Goal: Task Accomplishment & Management: Manage account settings

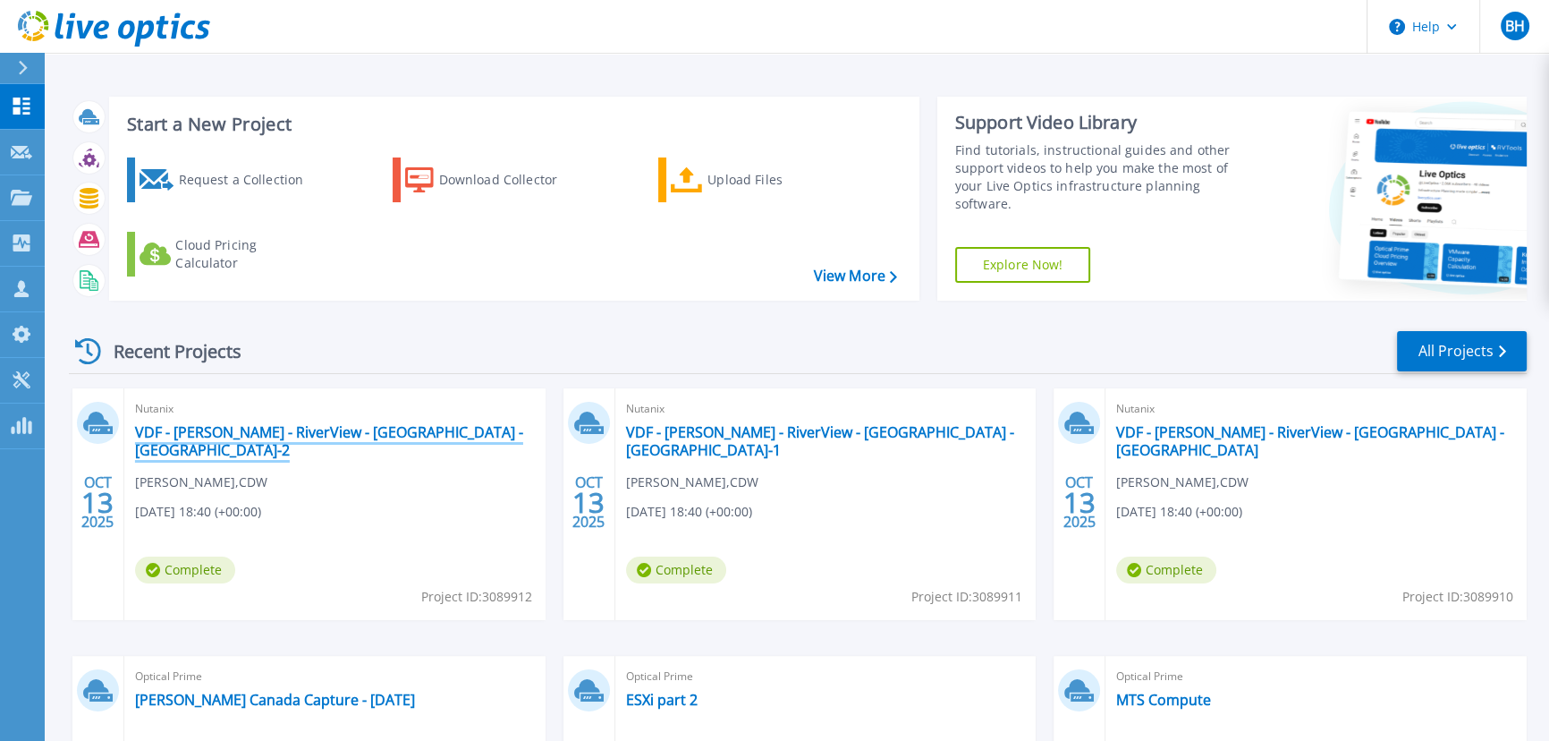
click at [433, 435] on link "VDF - Mackin - RiverView - Crown Point - Nutanix-2" at bounding box center [335, 441] width 400 height 36
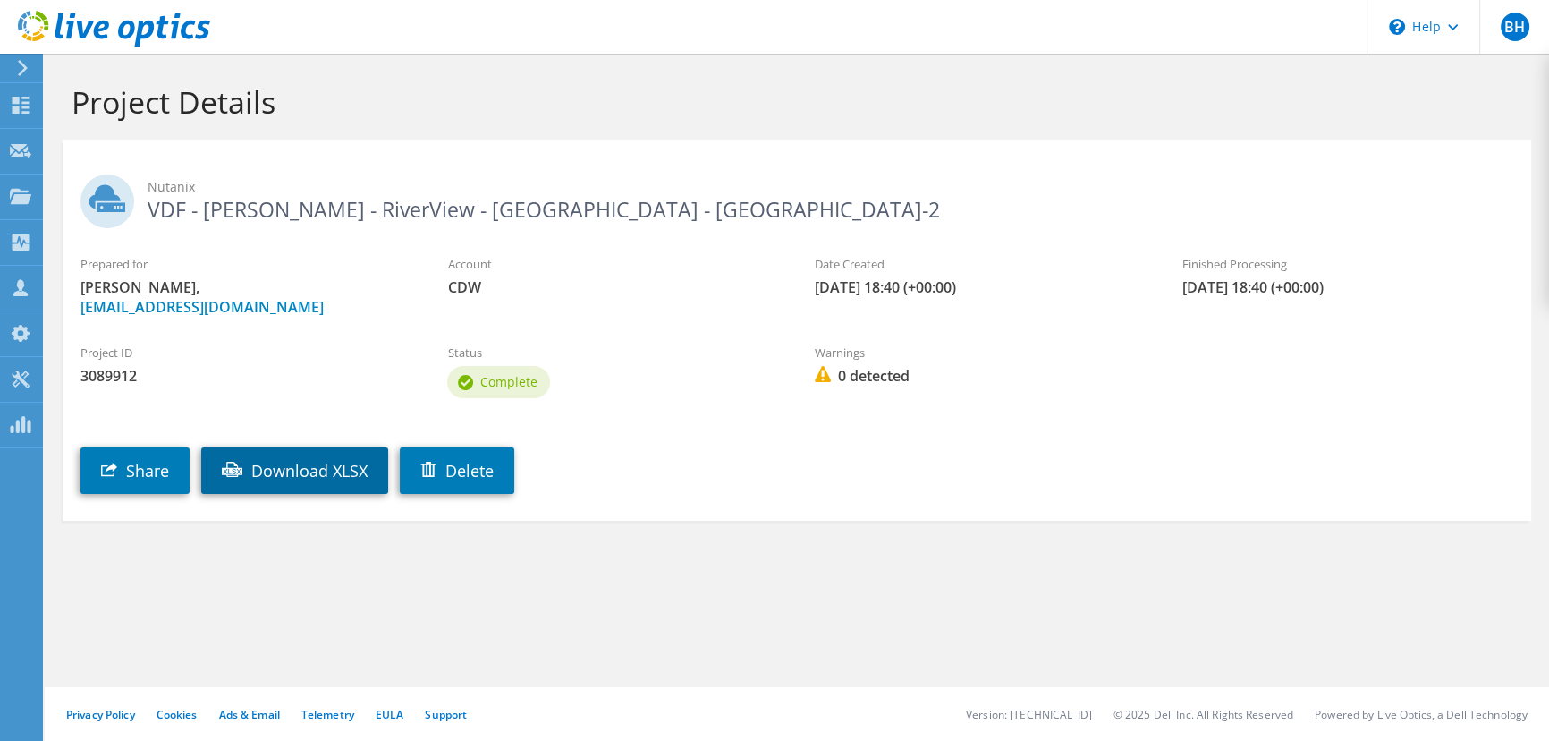
click at [348, 471] on link "Download XLSX" at bounding box center [294, 470] width 187 height 47
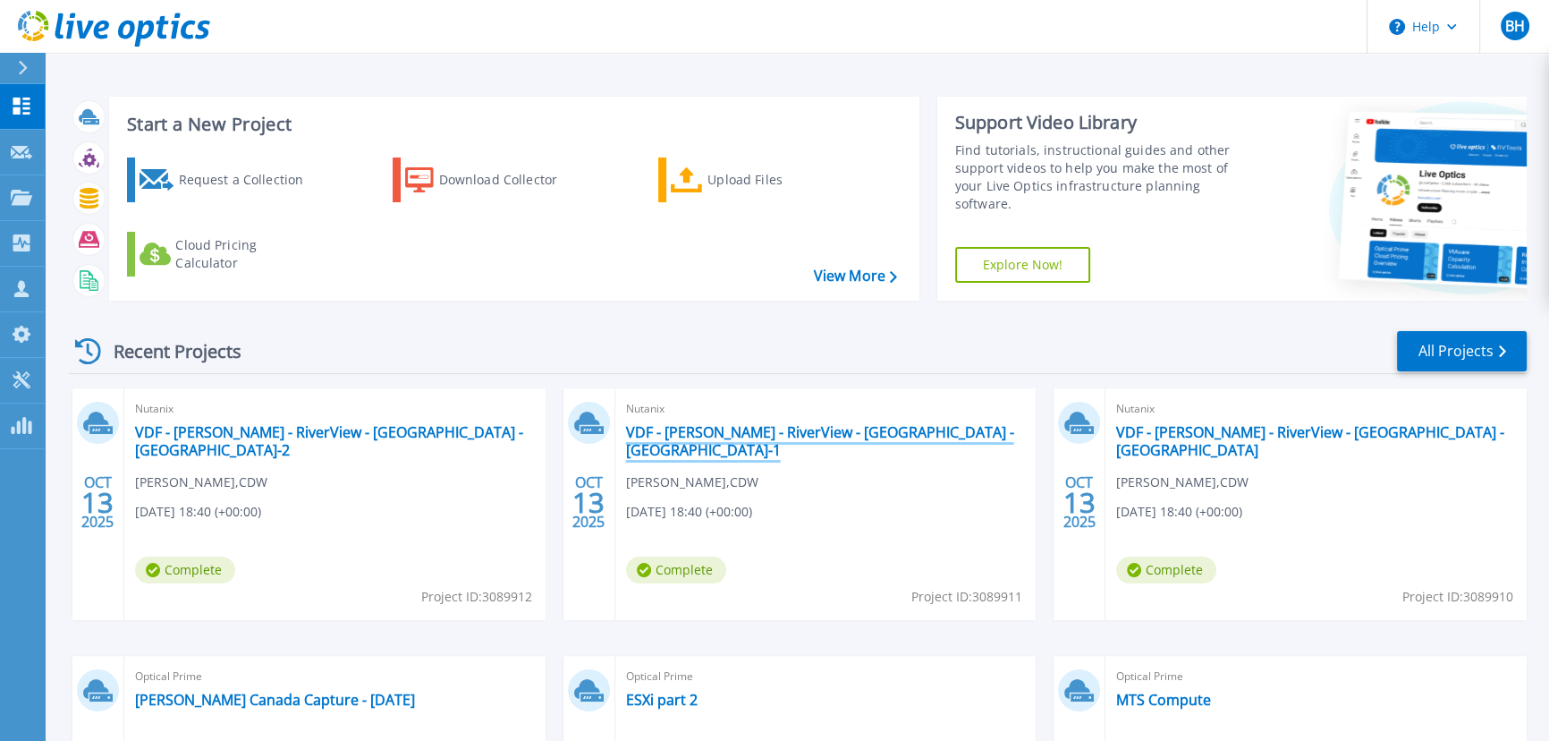
click at [685, 438] on link "VDF - [PERSON_NAME] - RiverView - [GEOGRAPHIC_DATA] - [GEOGRAPHIC_DATA]-1" at bounding box center [826, 441] width 400 height 36
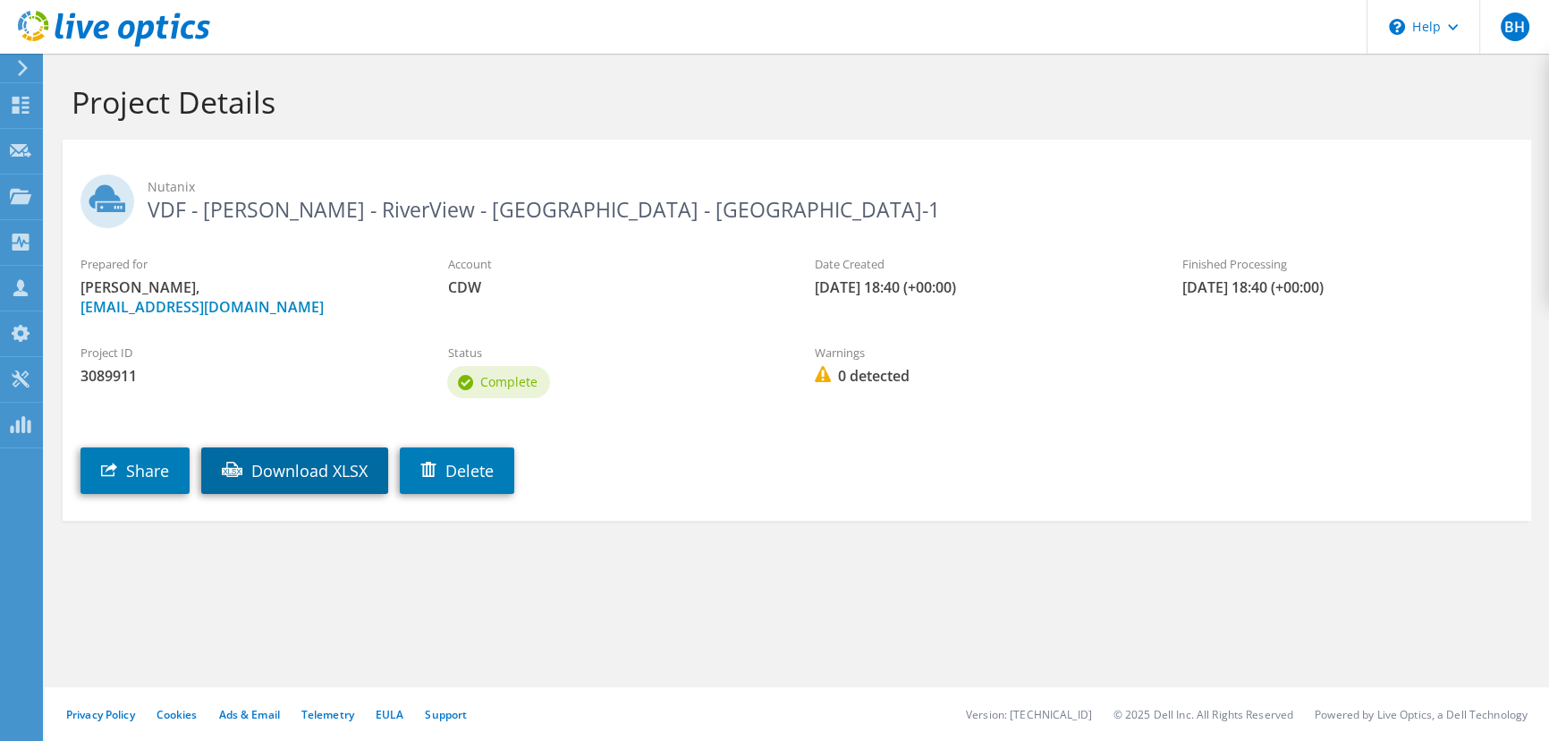
click at [366, 477] on link "Download XLSX" at bounding box center [294, 470] width 187 height 47
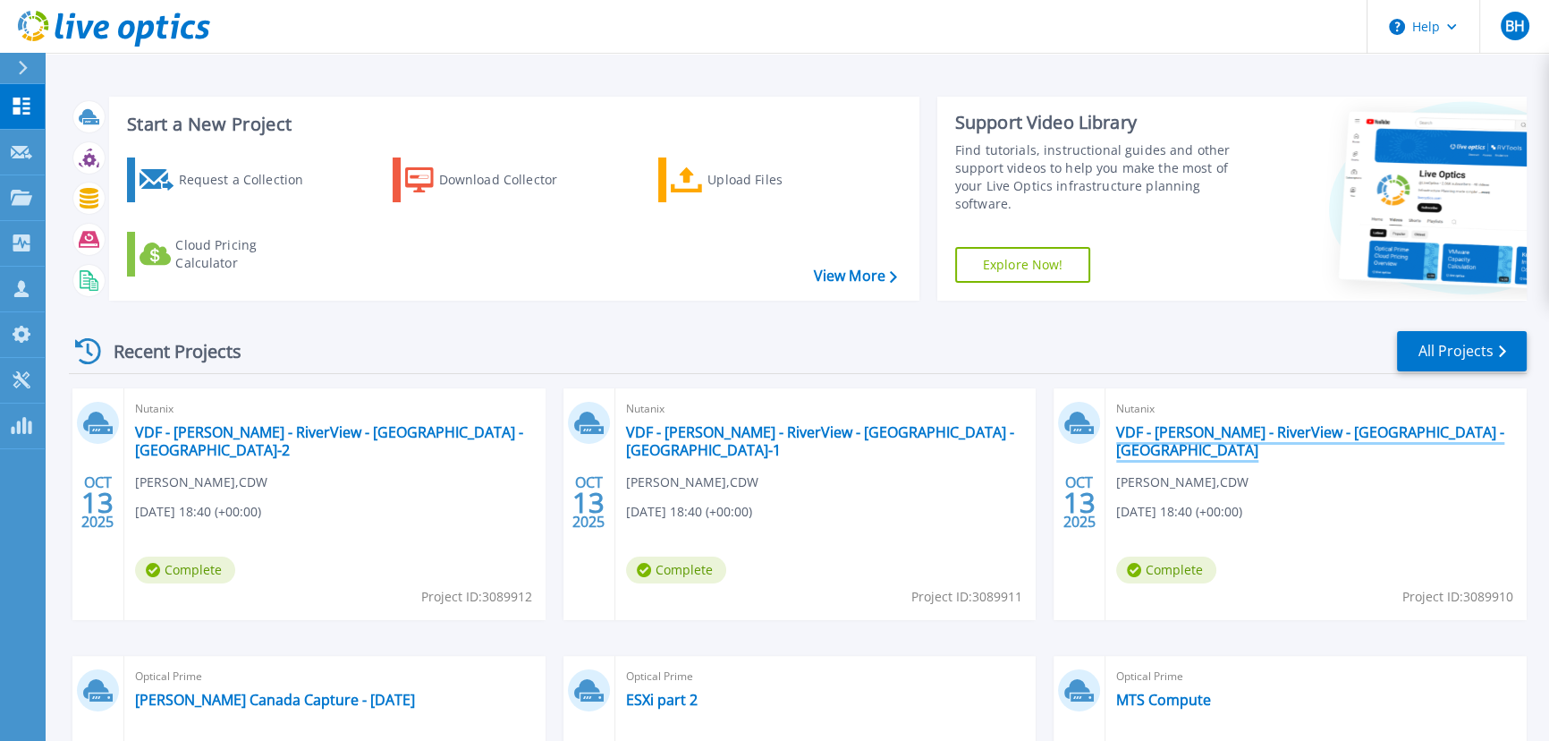
click at [1172, 429] on link "VDF - Mackin - RiverView - Crown Point - Nutanix" at bounding box center [1316, 441] width 400 height 36
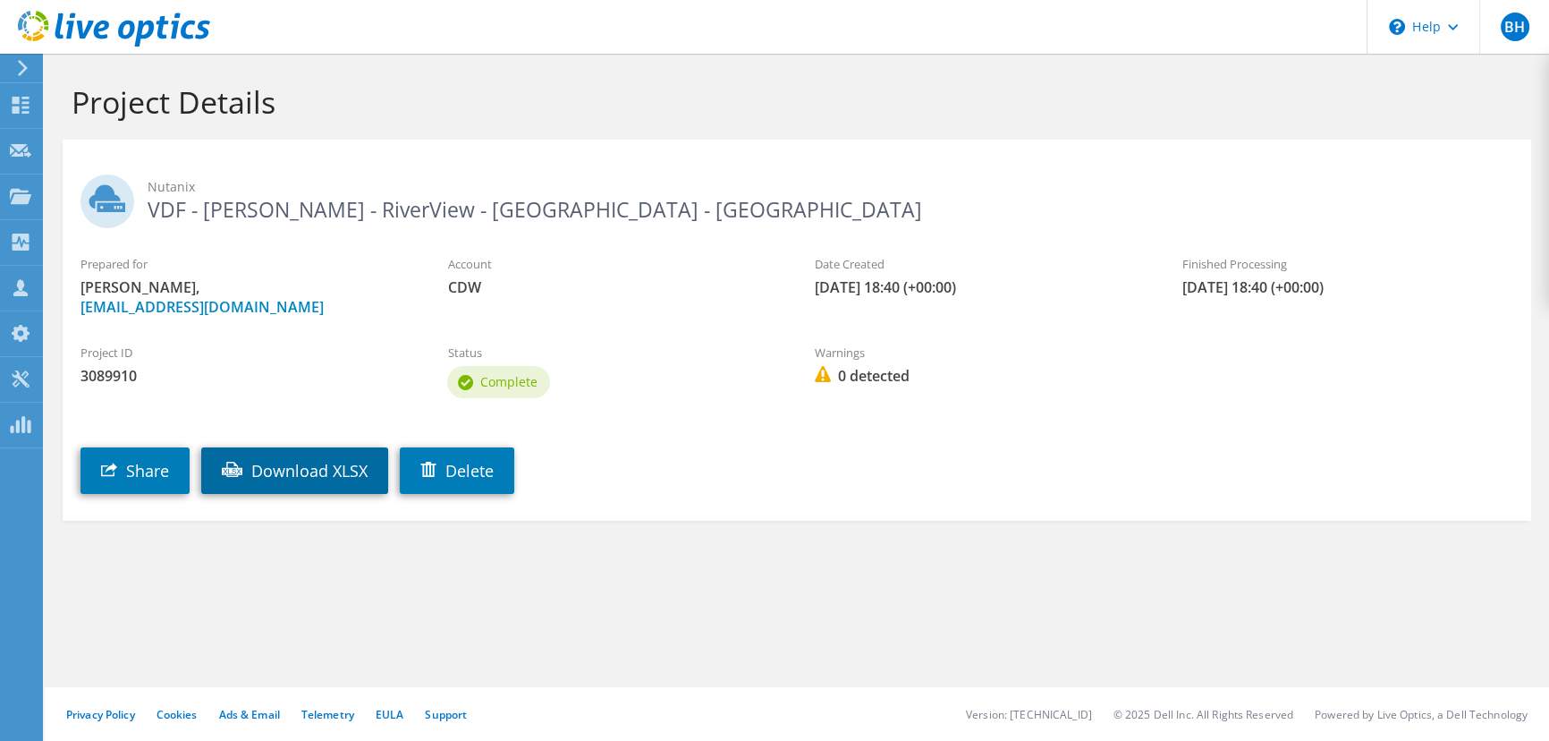
click at [338, 462] on link "Download XLSX" at bounding box center [294, 470] width 187 height 47
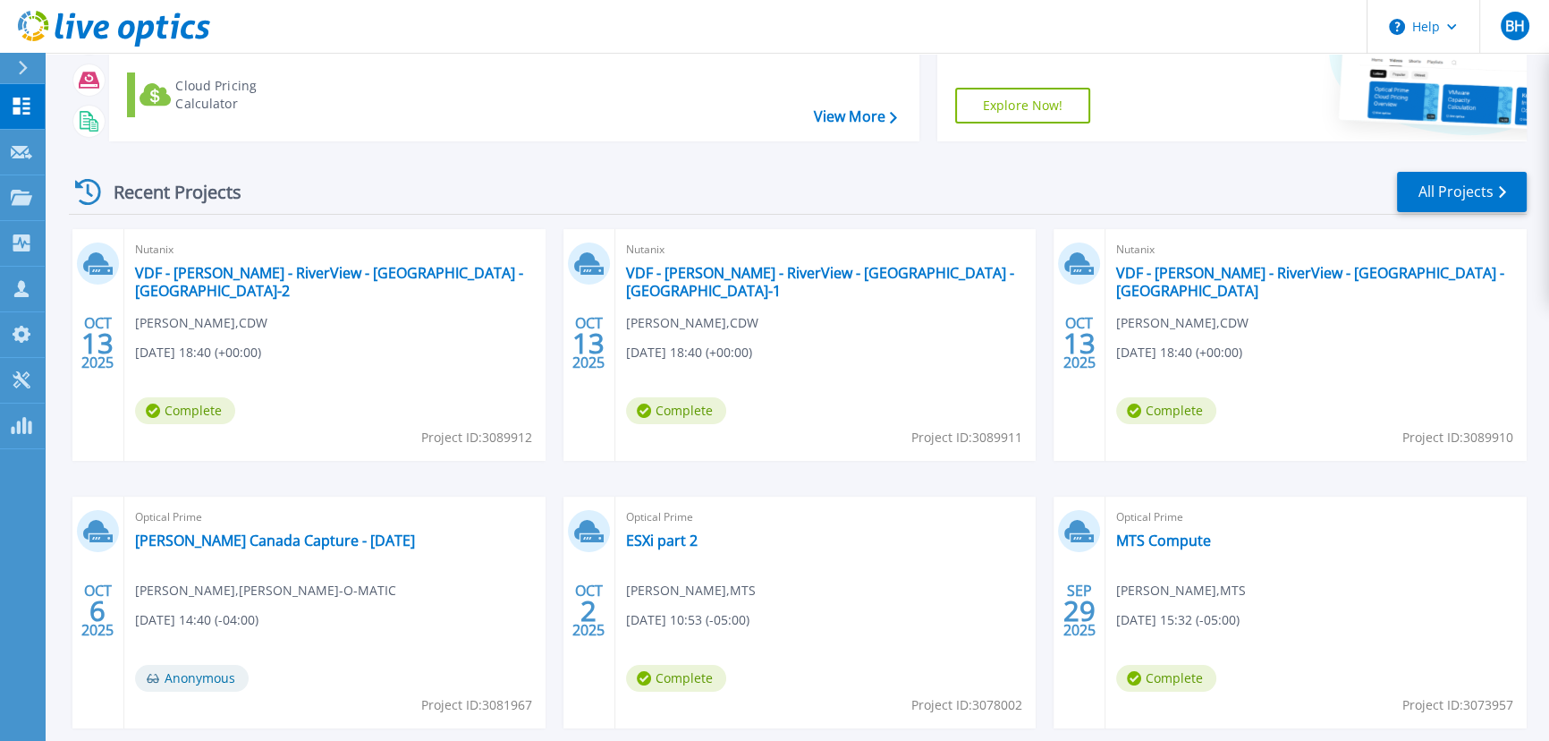
scroll to position [162, 0]
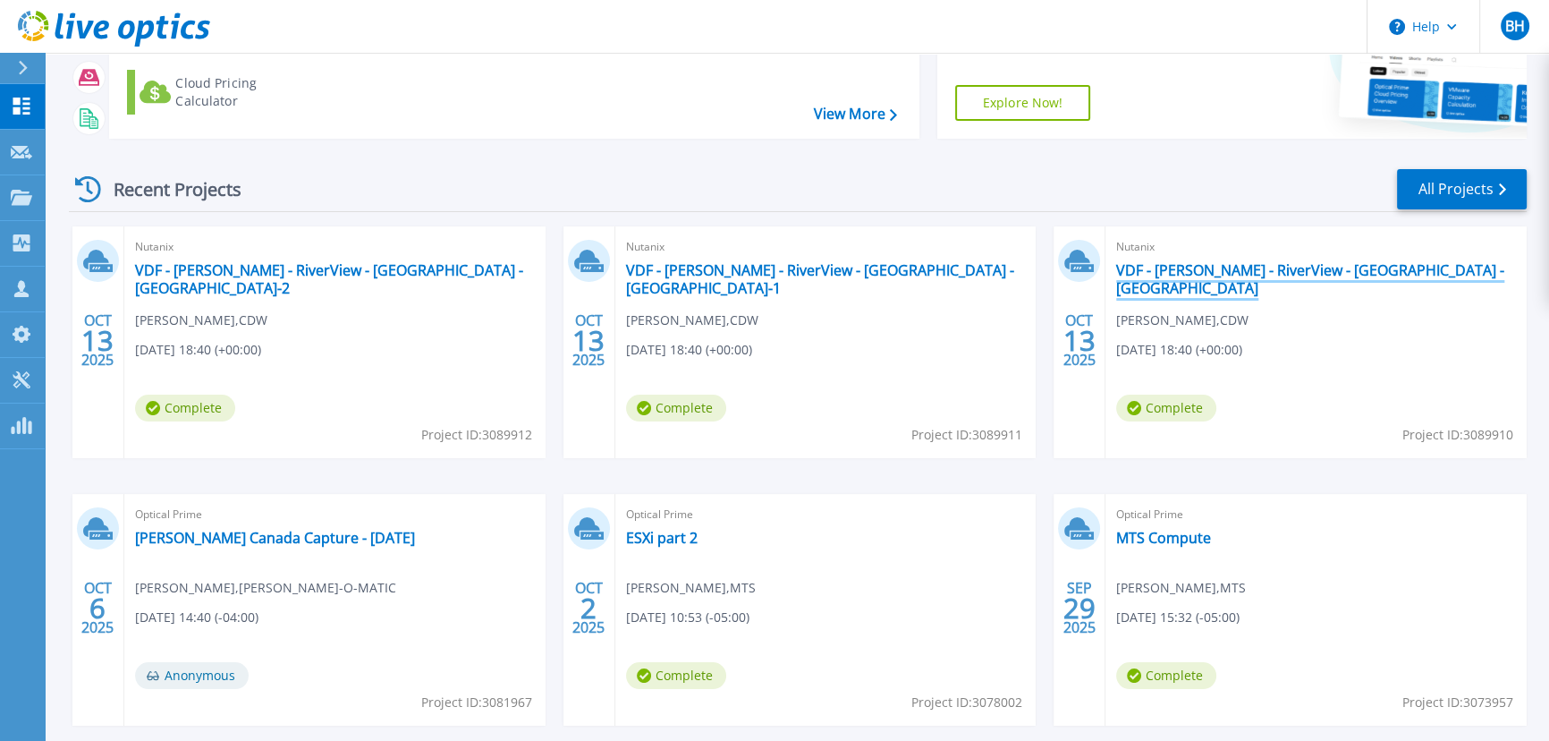
click at [1302, 267] on link "VDF - Mackin - RiverView - Crown Point - Nutanix" at bounding box center [1316, 279] width 400 height 36
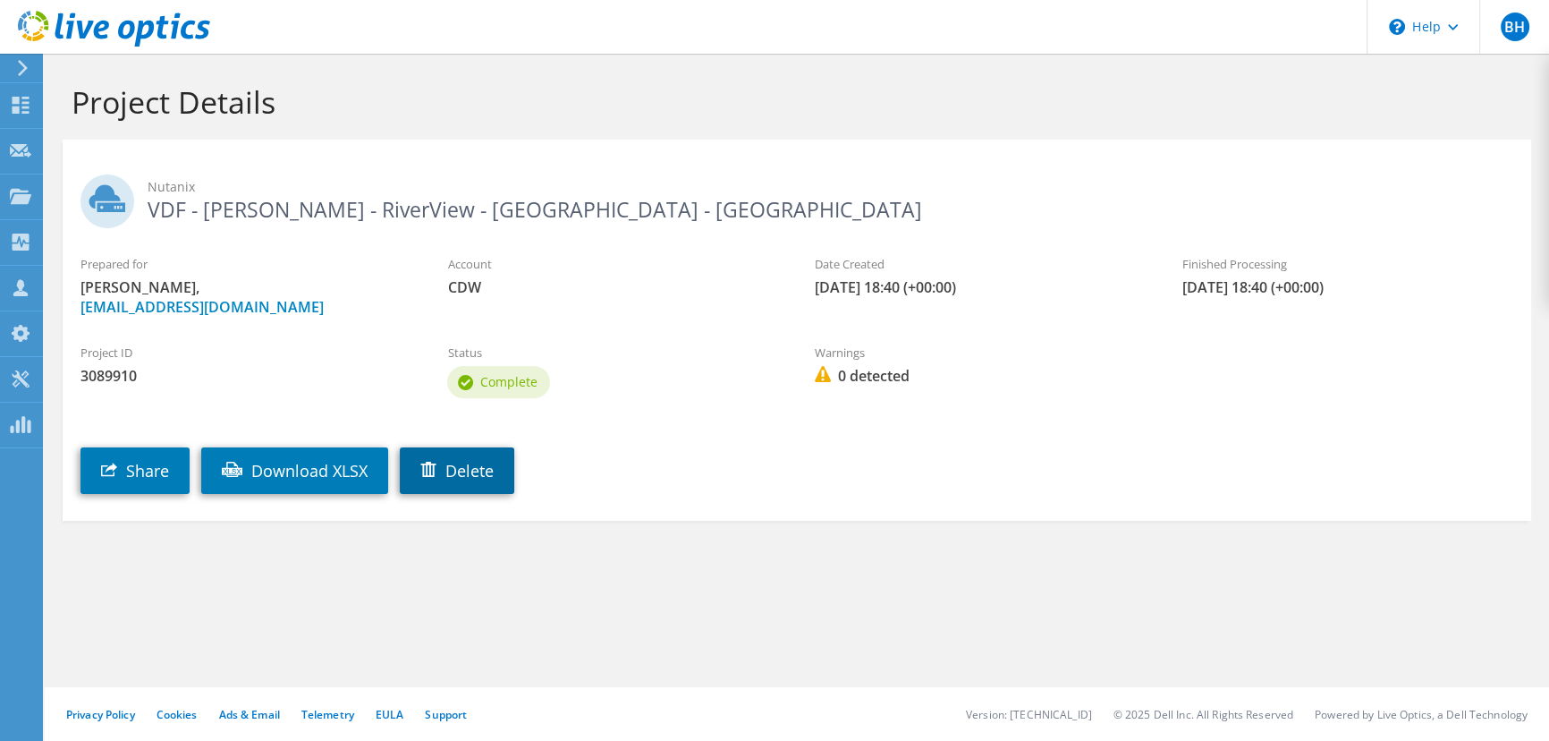
click at [500, 471] on link "Delete" at bounding box center [457, 470] width 114 height 47
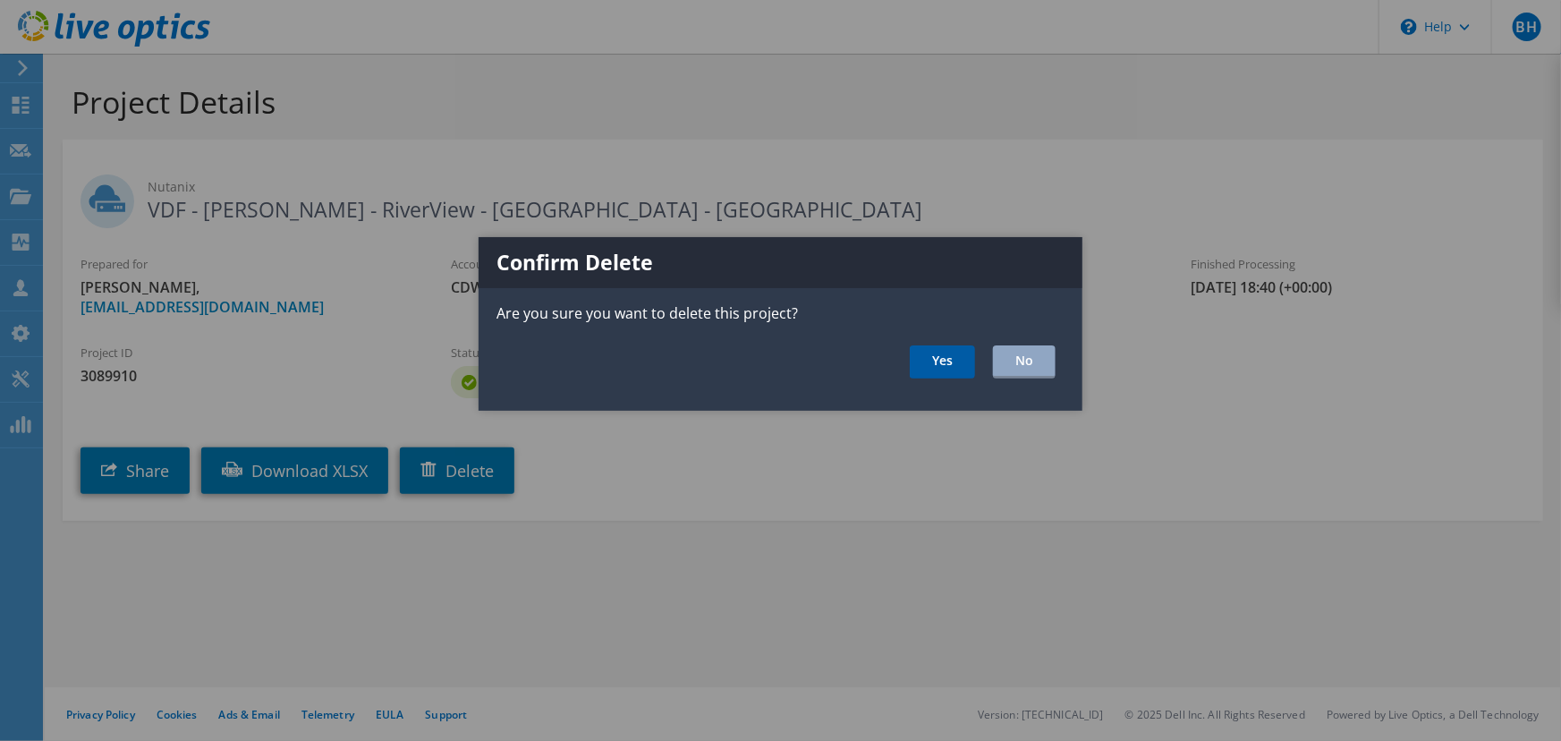
click at [960, 362] on link "Yes" at bounding box center [942, 361] width 65 height 33
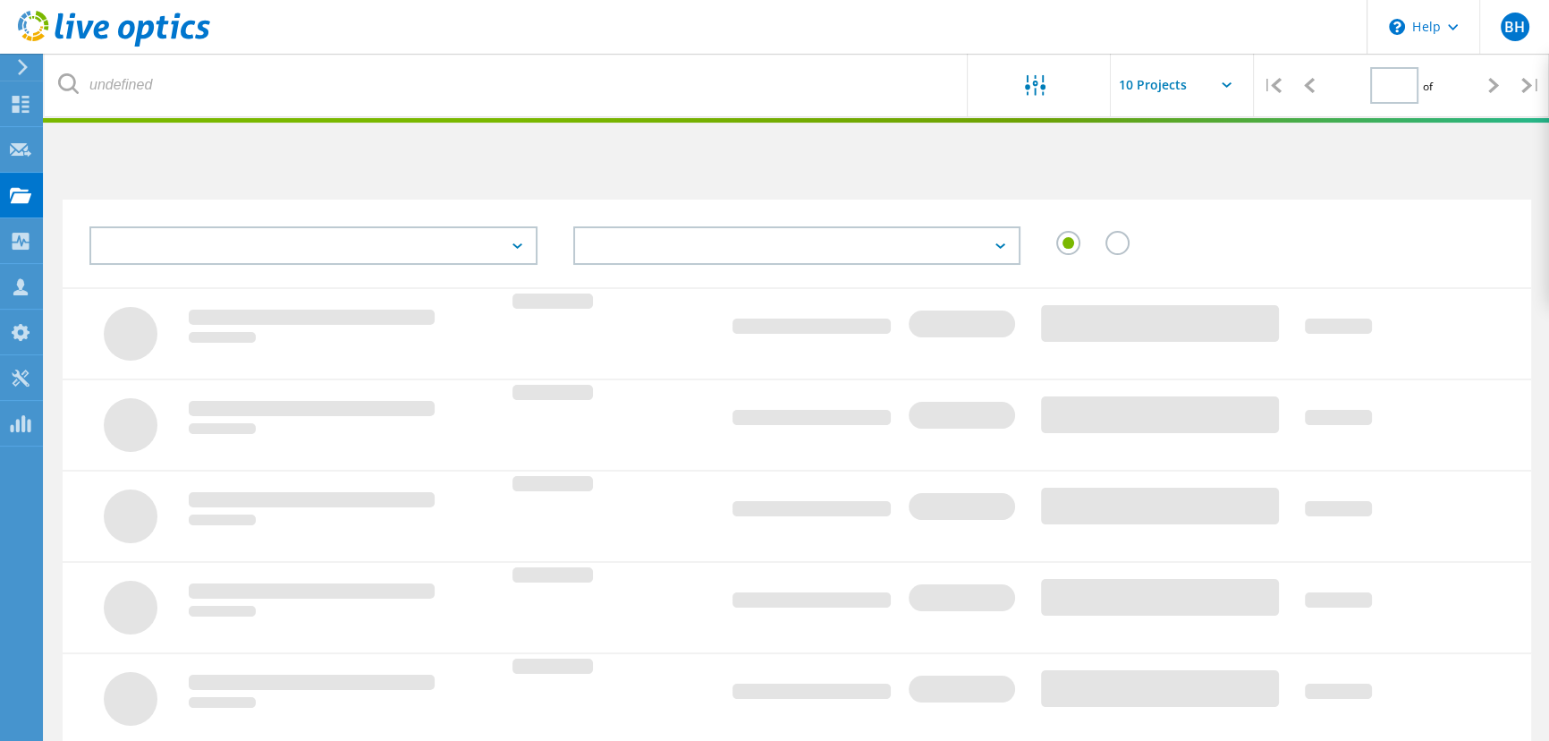
type input "1"
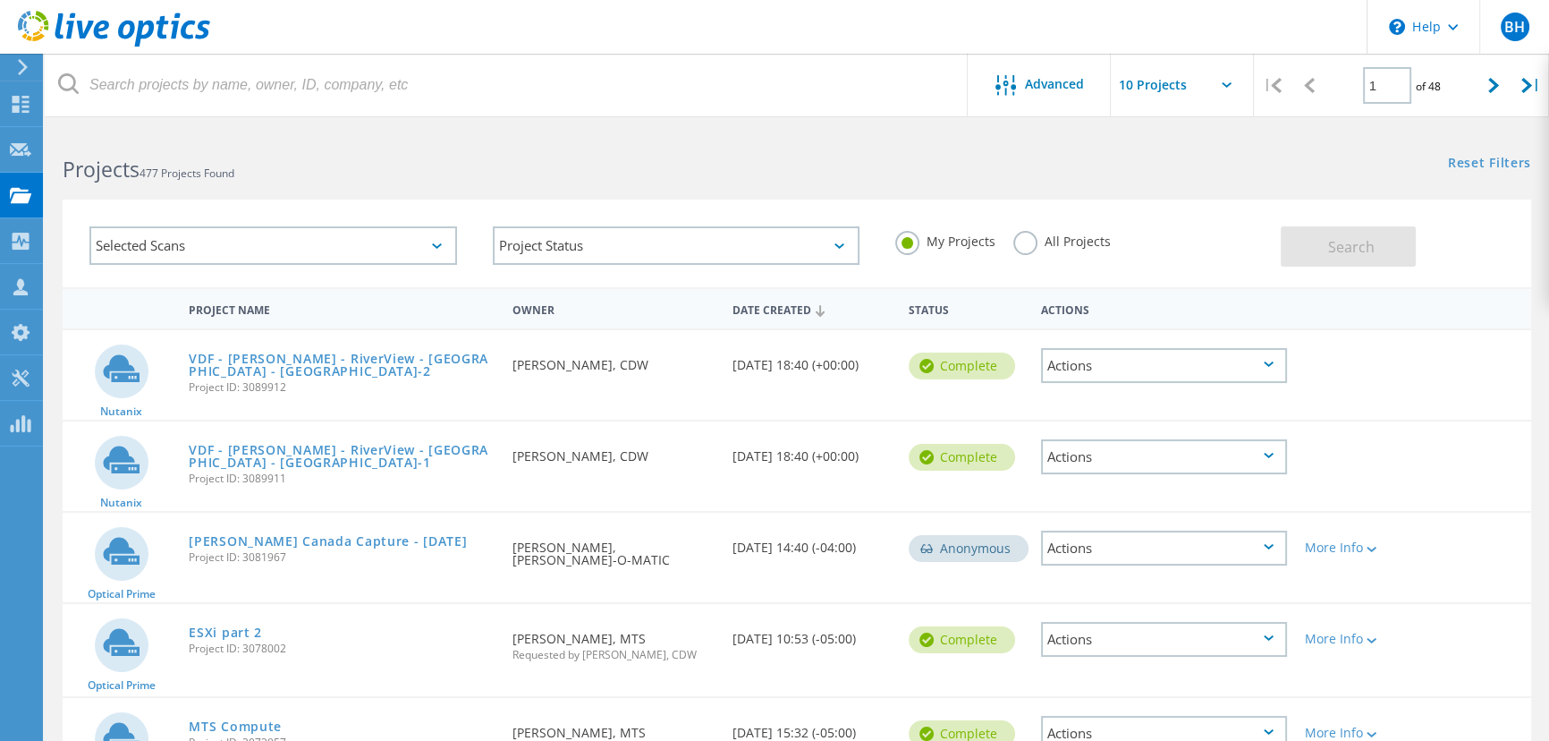
click at [1140, 456] on div "Actions" at bounding box center [1164, 456] width 247 height 35
click at [1107, 490] on div "Delete" at bounding box center [1164, 499] width 243 height 28
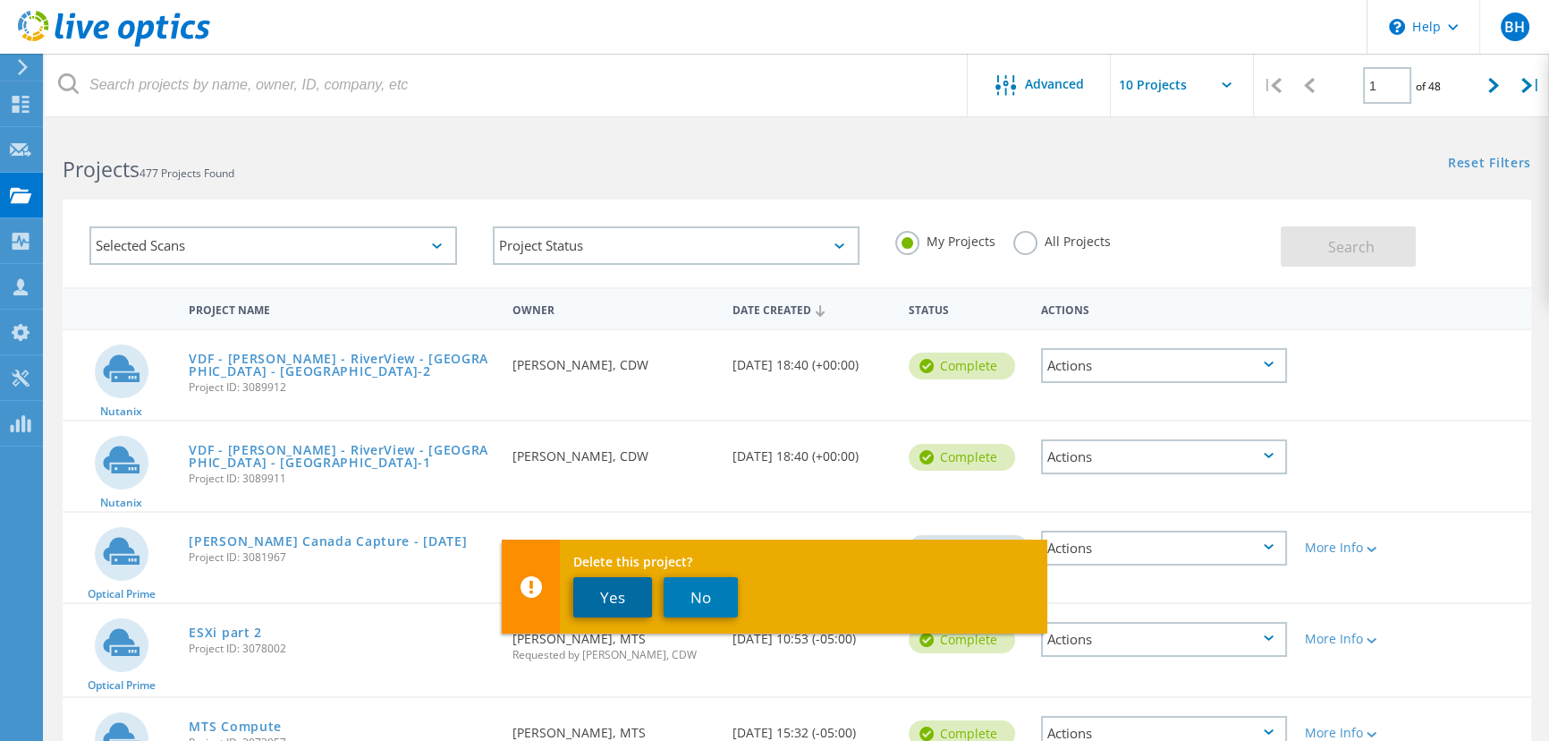
click at [623, 599] on button "Yes" at bounding box center [612, 597] width 79 height 40
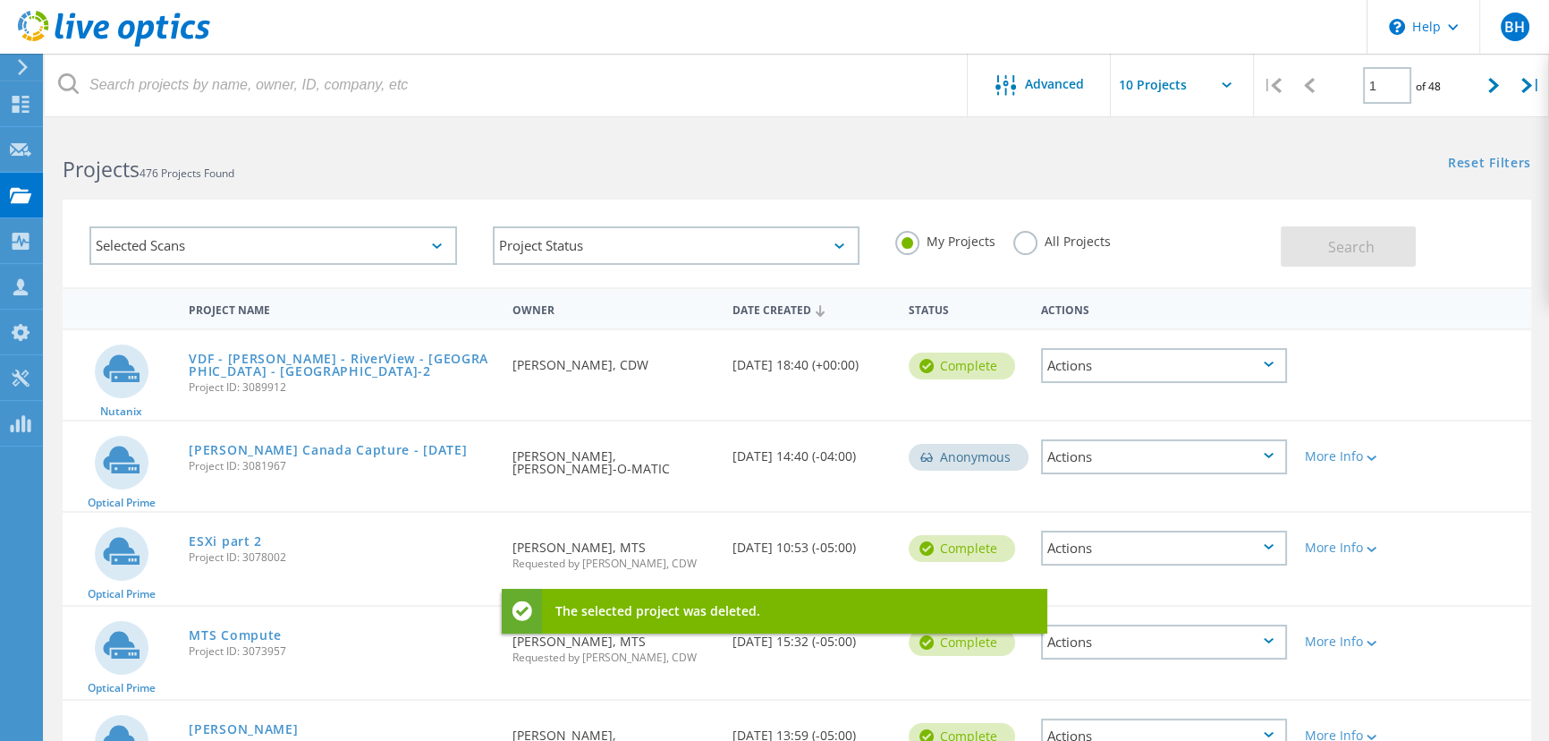
click at [1078, 372] on div "Actions" at bounding box center [1164, 365] width 247 height 35
click at [1080, 405] on div "Delete" at bounding box center [1164, 408] width 243 height 28
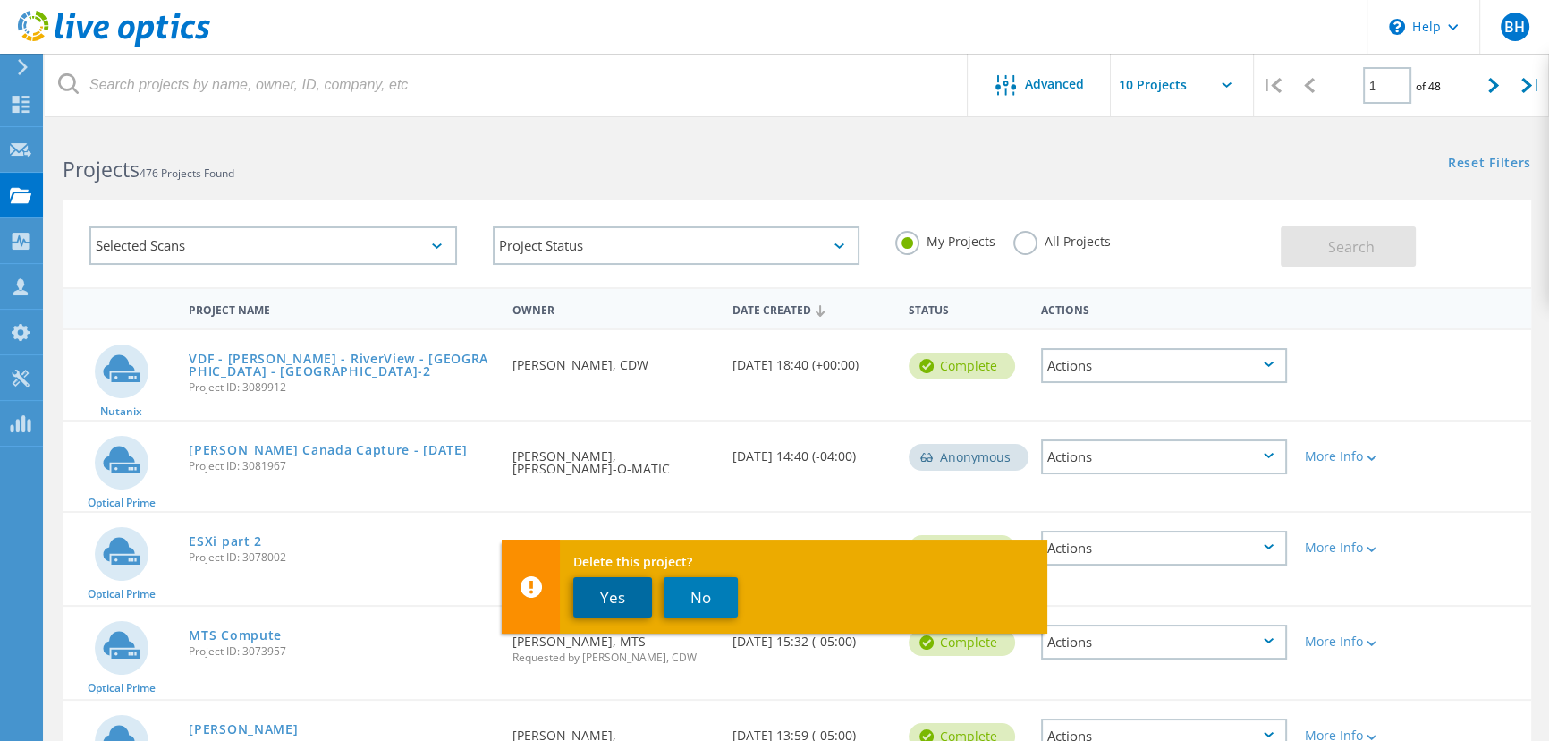
click at [617, 590] on button "Yes" at bounding box center [612, 597] width 79 height 40
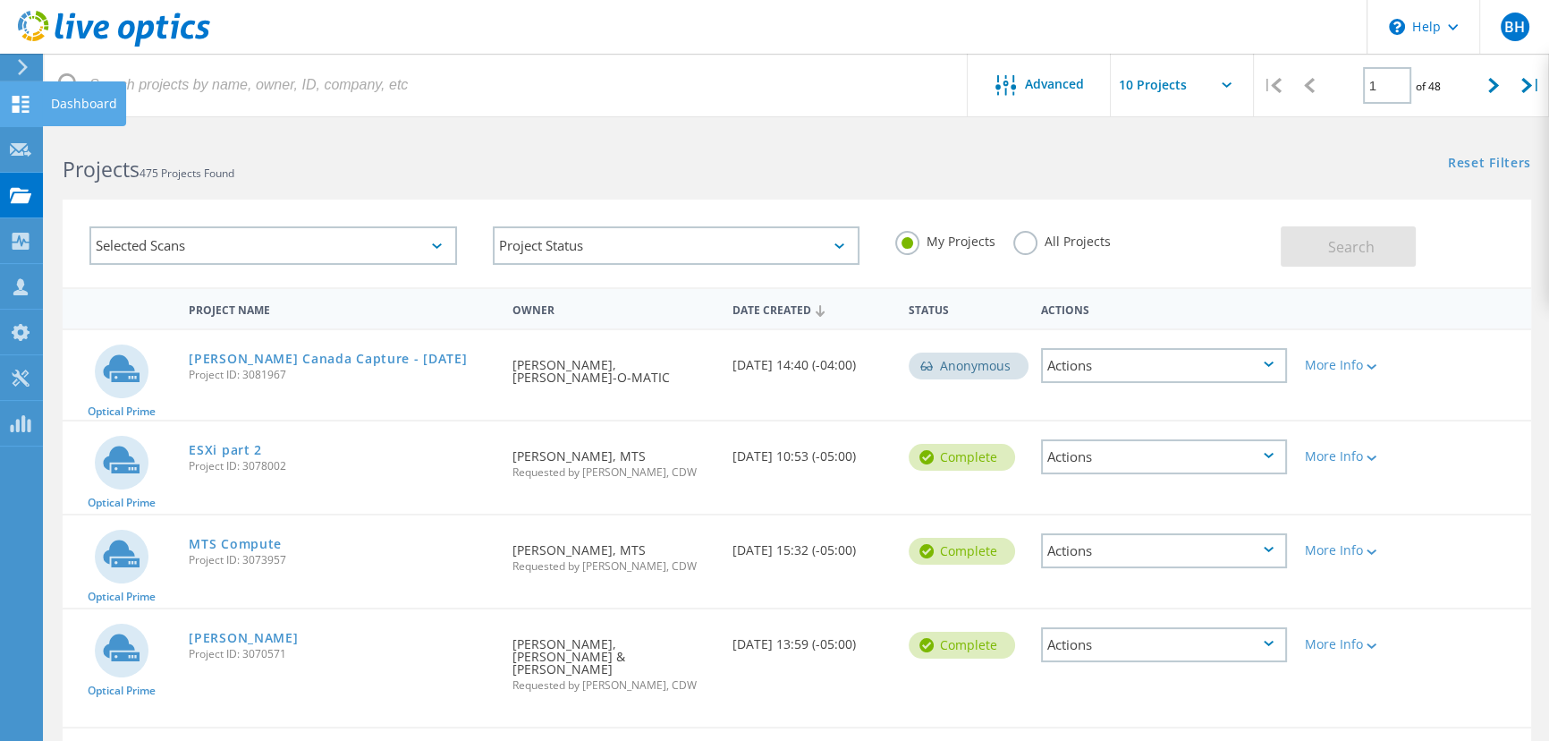
click at [11, 114] on div at bounding box center [20, 107] width 21 height 20
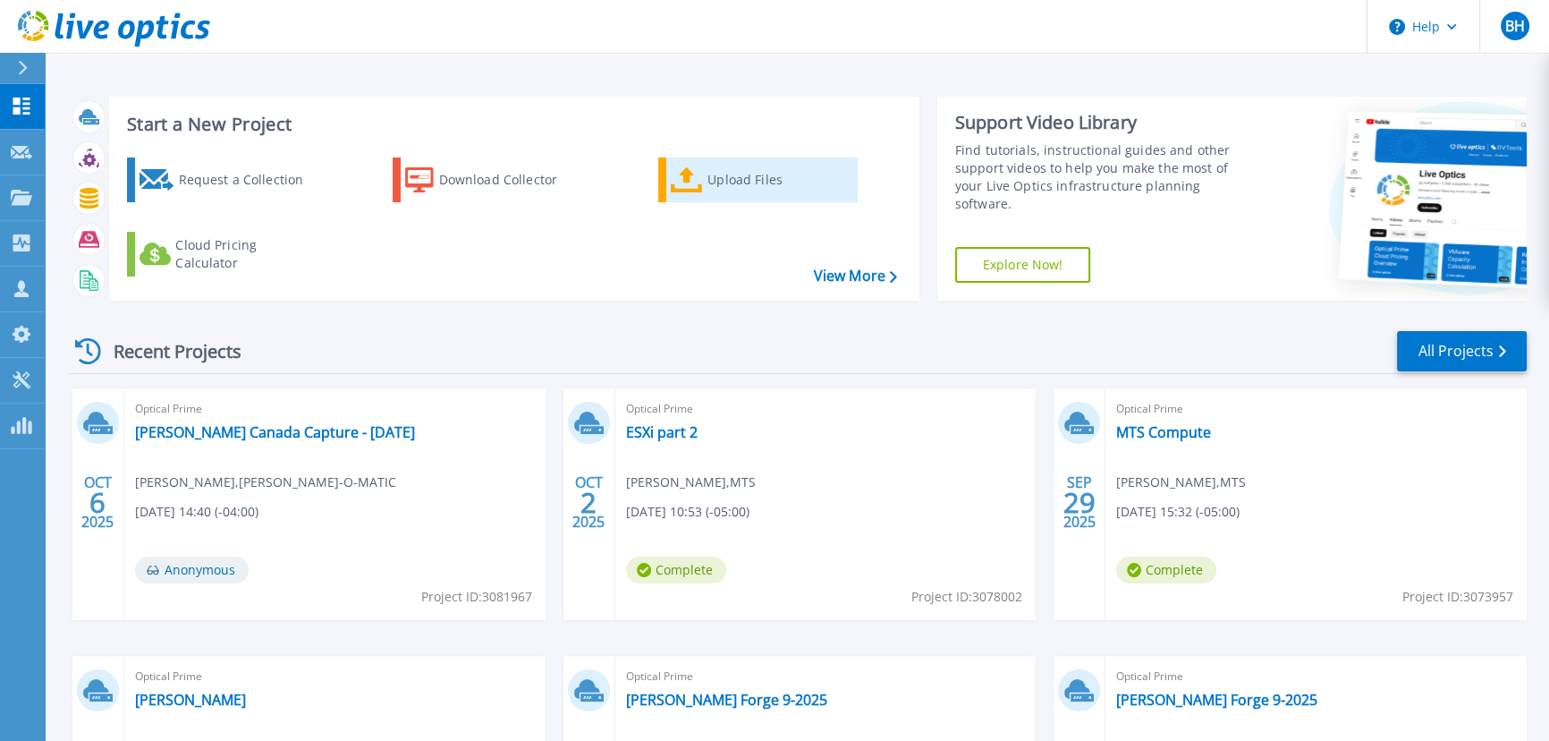
click at [693, 179] on icon at bounding box center [687, 180] width 32 height 26
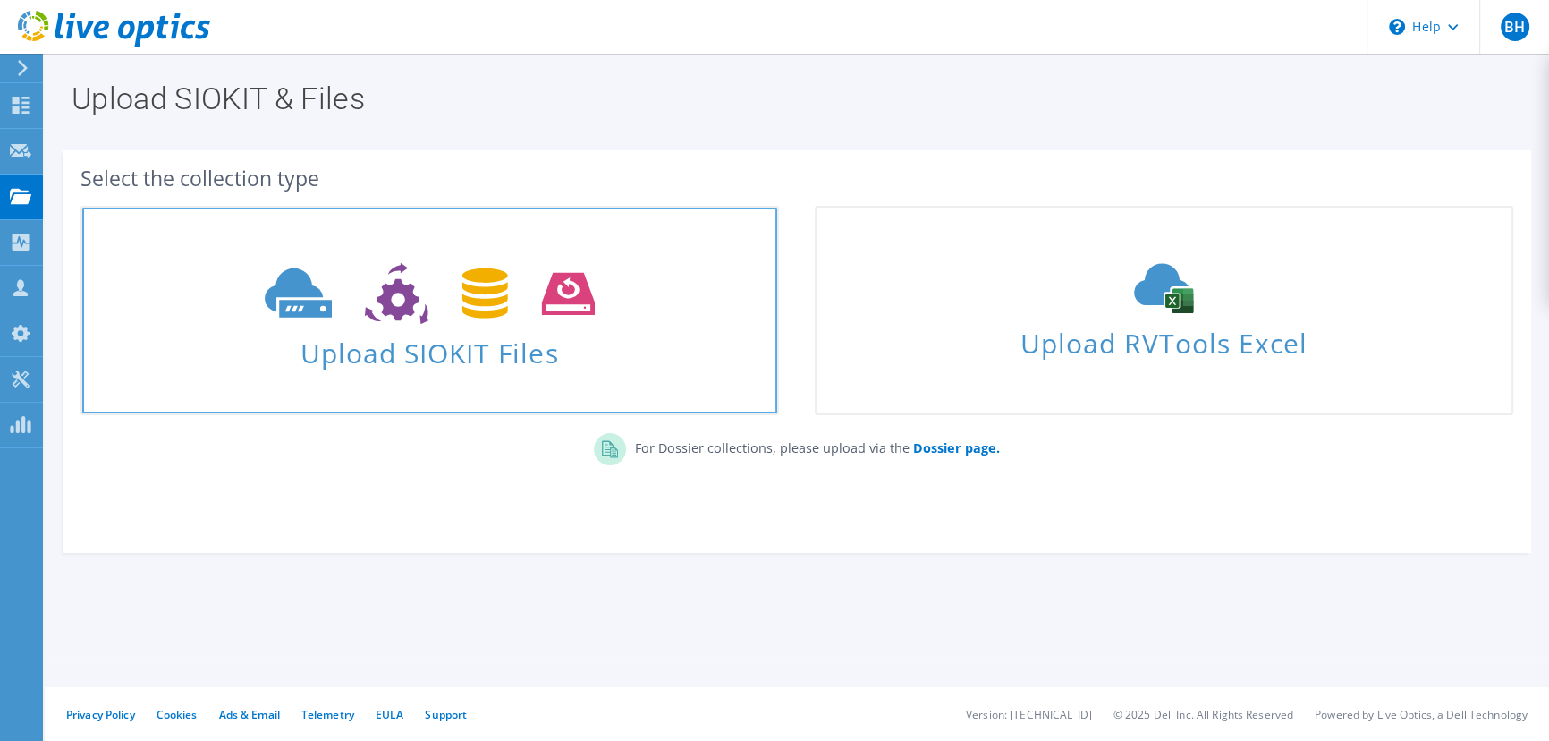
click at [695, 367] on span "Upload SIOKIT Files" at bounding box center [429, 347] width 695 height 38
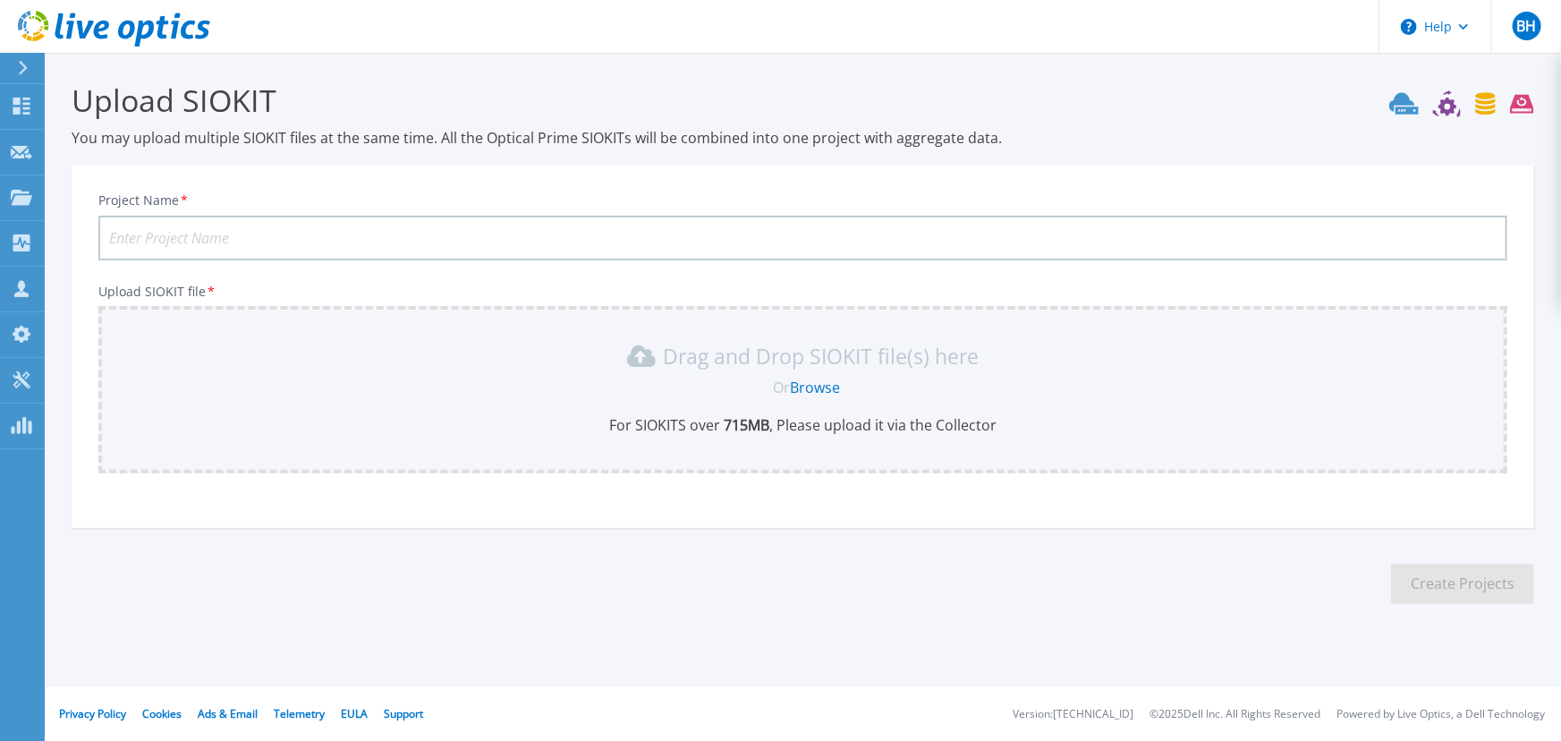
click at [185, 223] on input "Project Name *" at bounding box center [802, 238] width 1409 height 45
type input "VDR - Mackin"
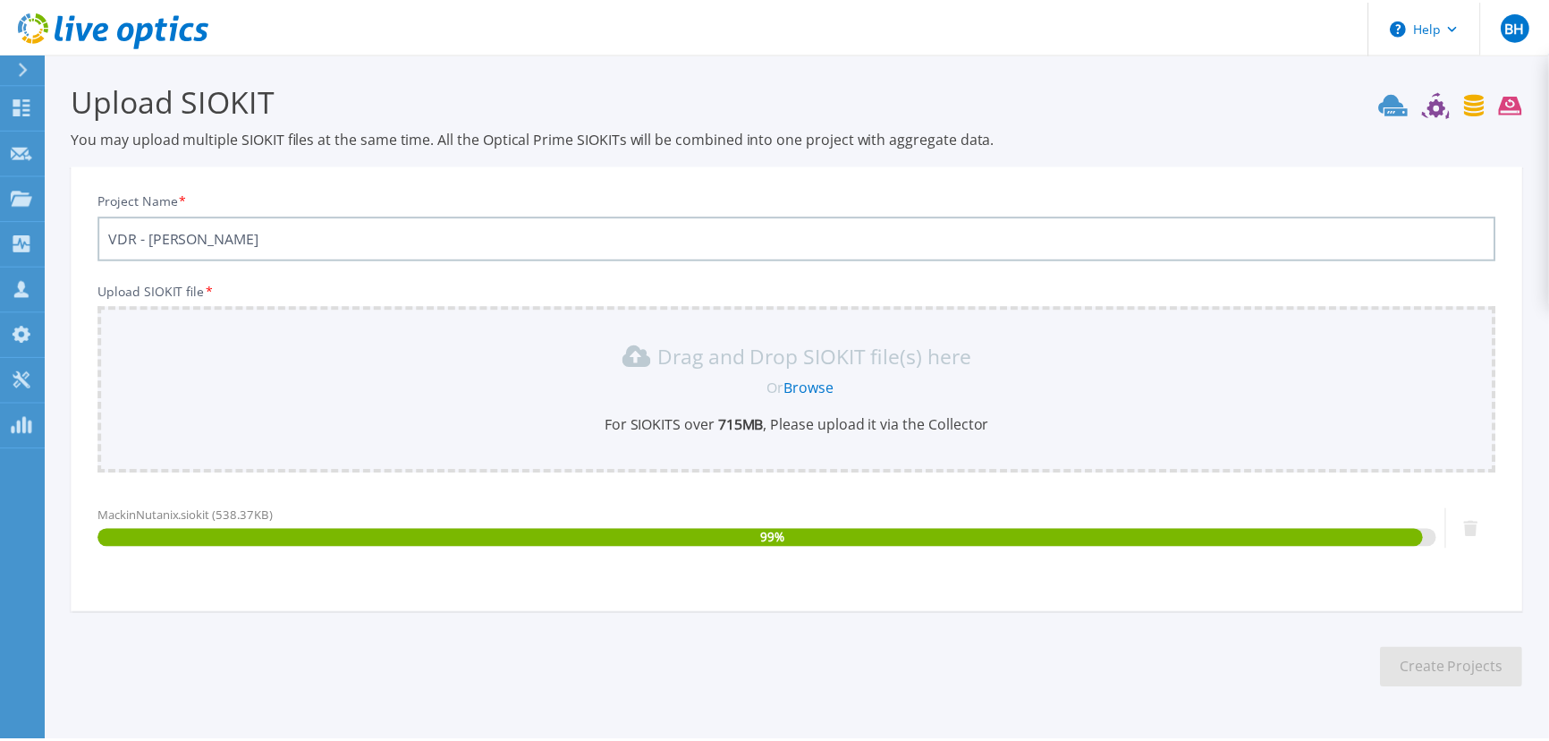
scroll to position [55, 0]
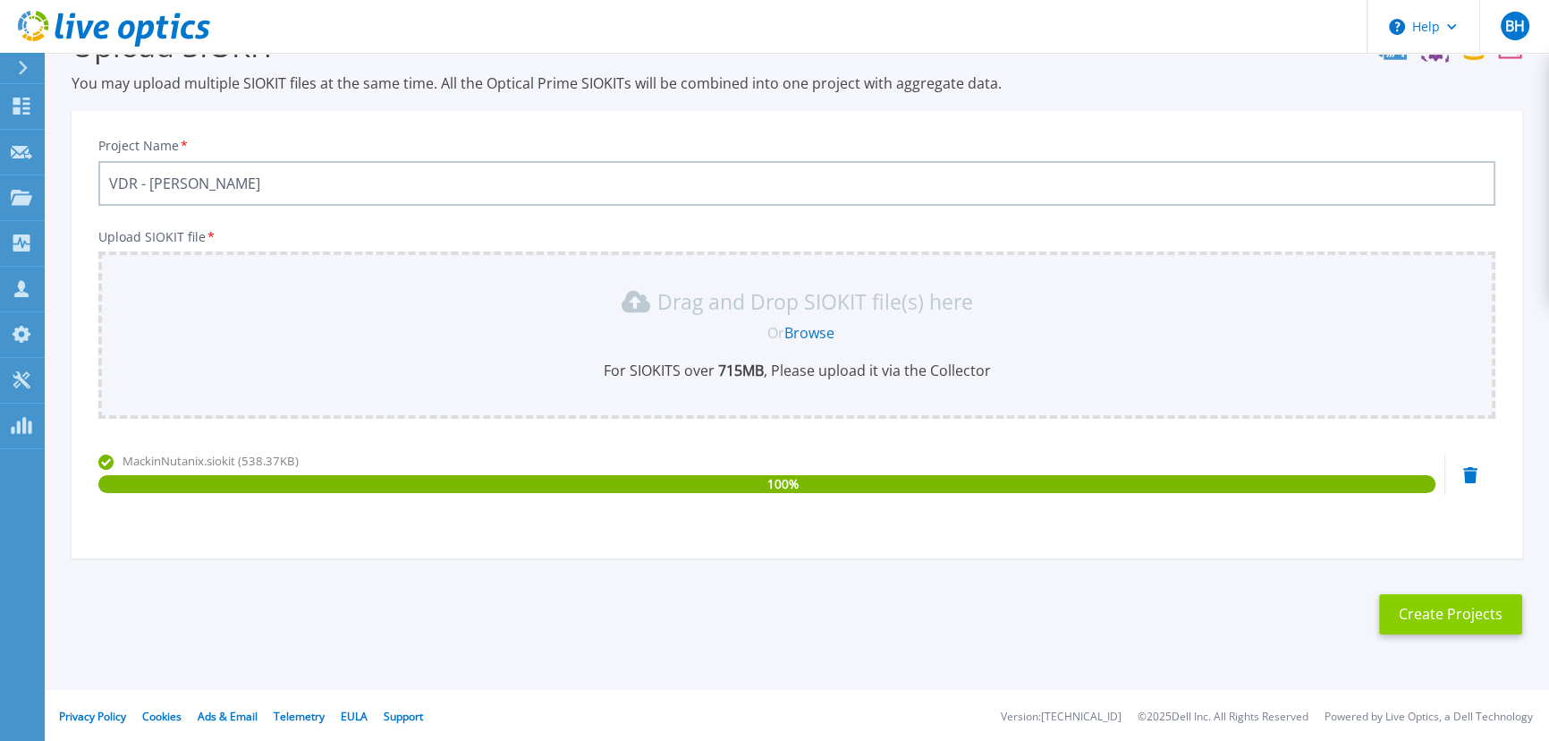
click at [1459, 610] on button "Create Projects" at bounding box center [1450, 614] width 143 height 40
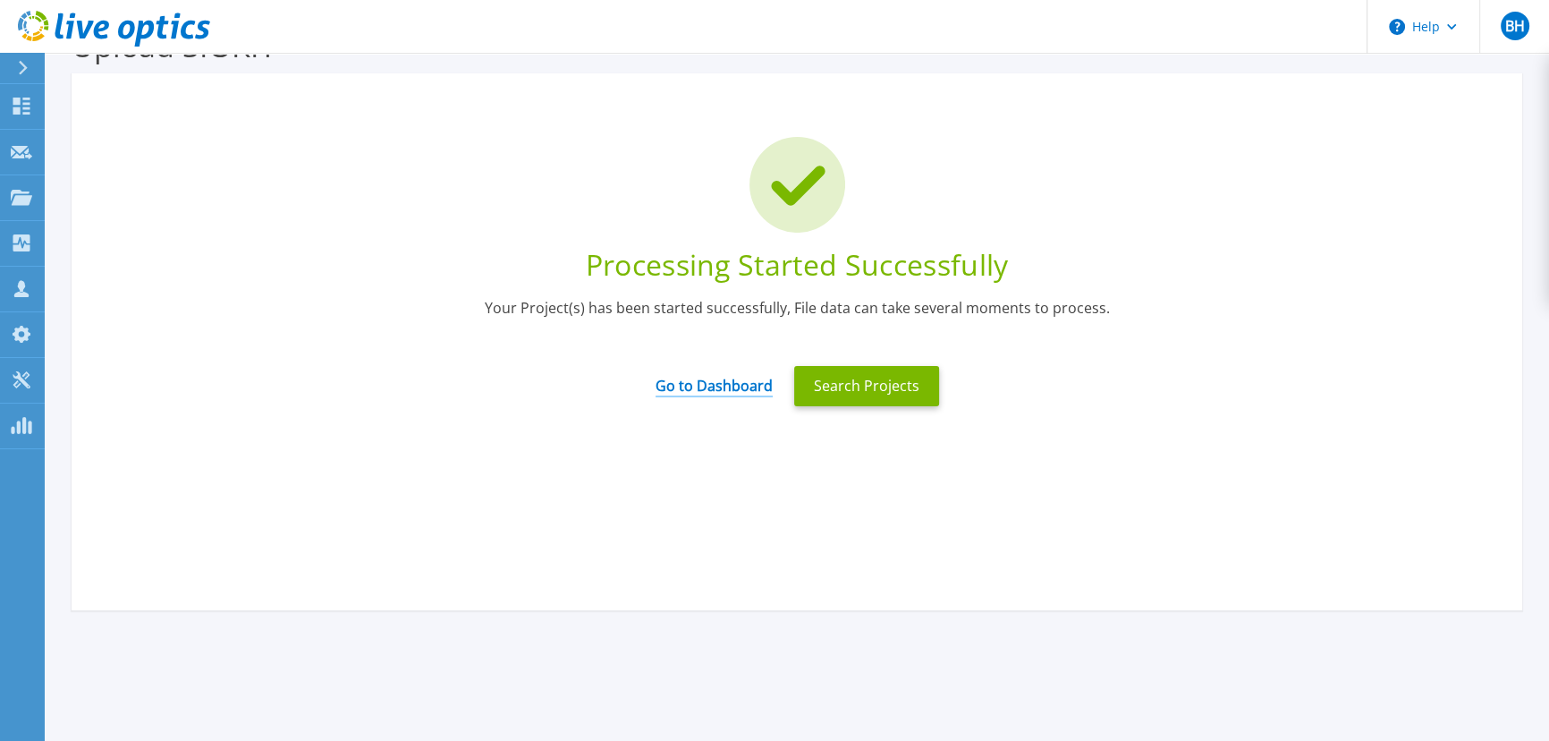
click at [733, 388] on link "Go to Dashboard" at bounding box center [714, 379] width 117 height 35
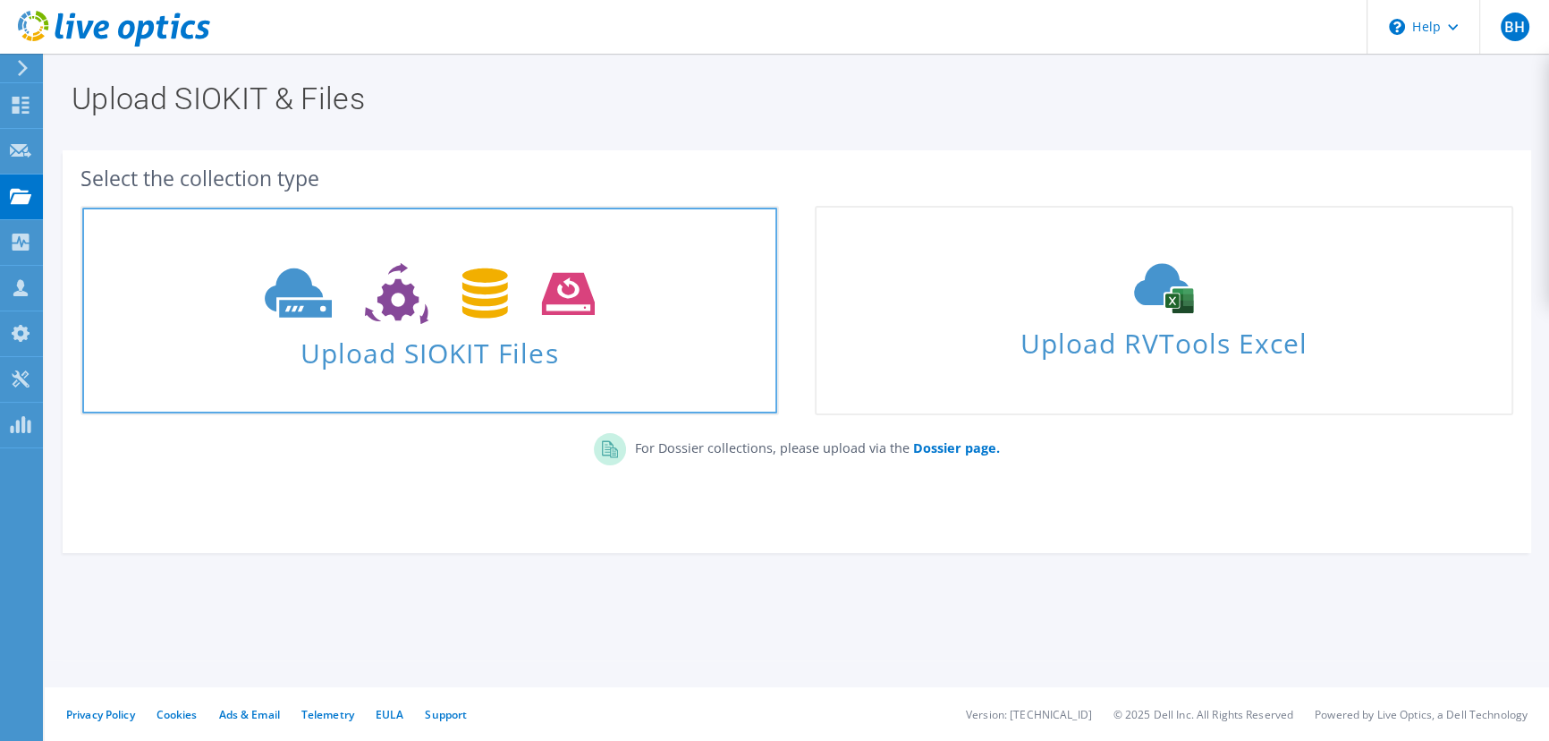
click at [296, 312] on use at bounding box center [430, 294] width 330 height 62
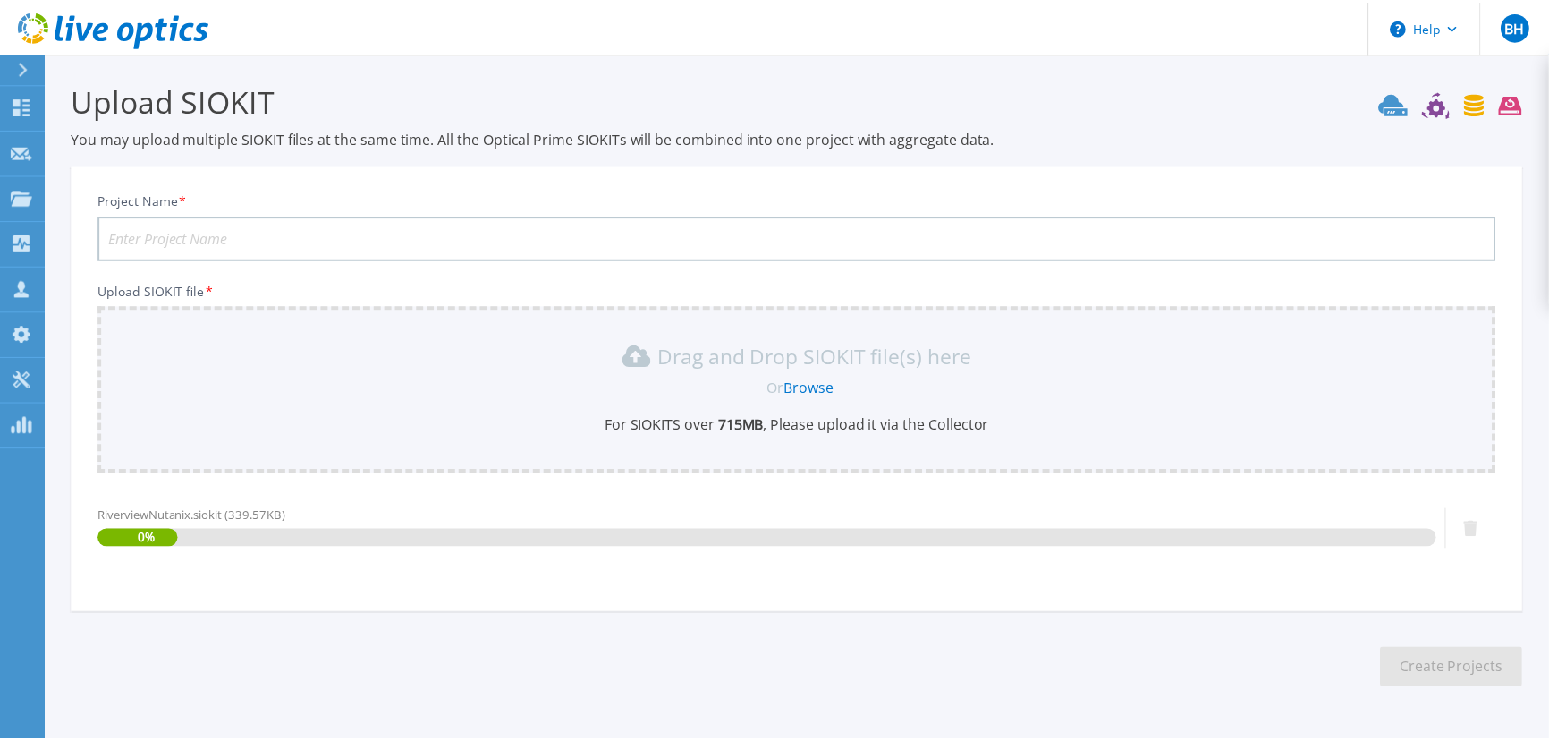
scroll to position [55, 0]
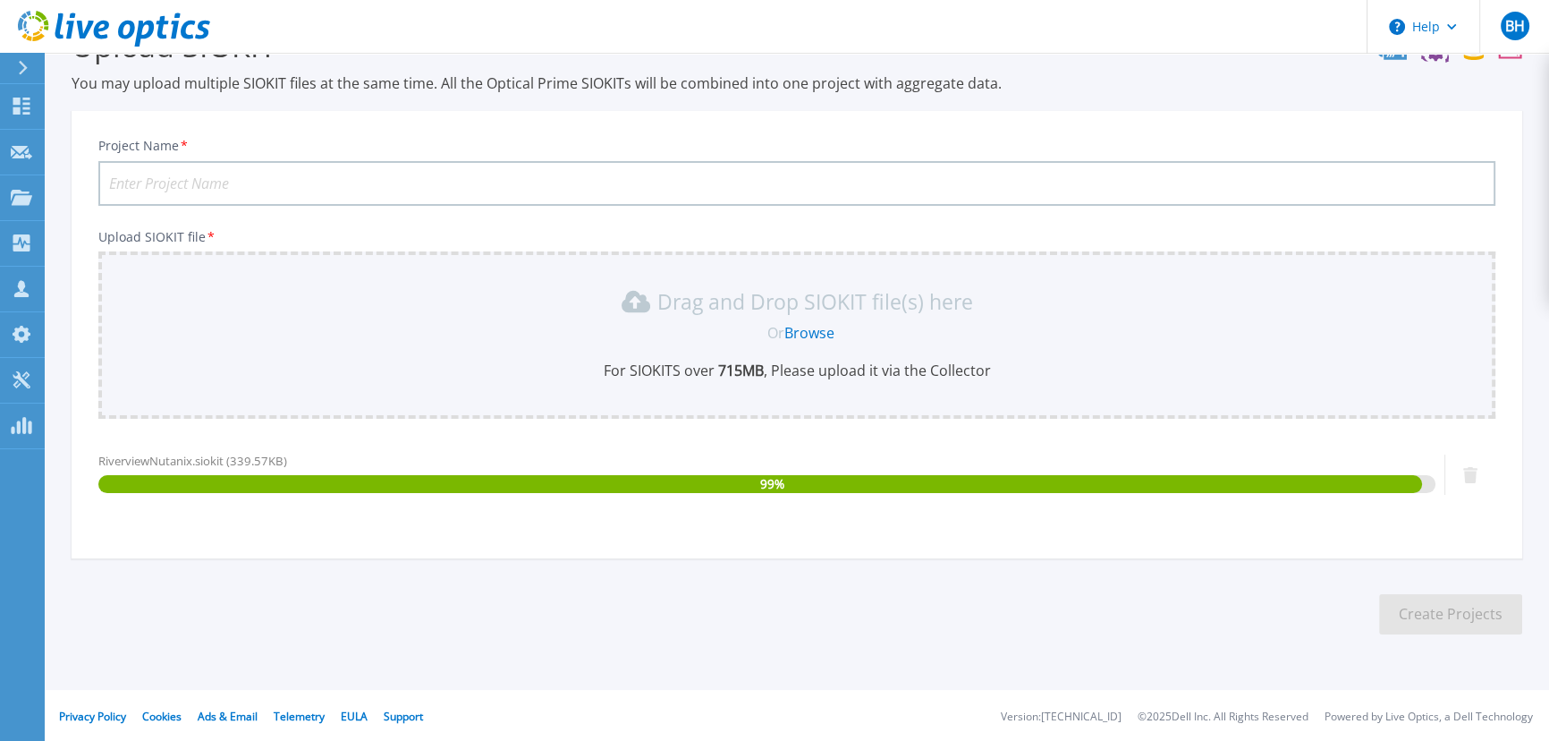
click at [212, 177] on input "Project Name *" at bounding box center [796, 183] width 1397 height 45
type input "VDR - RiverView"
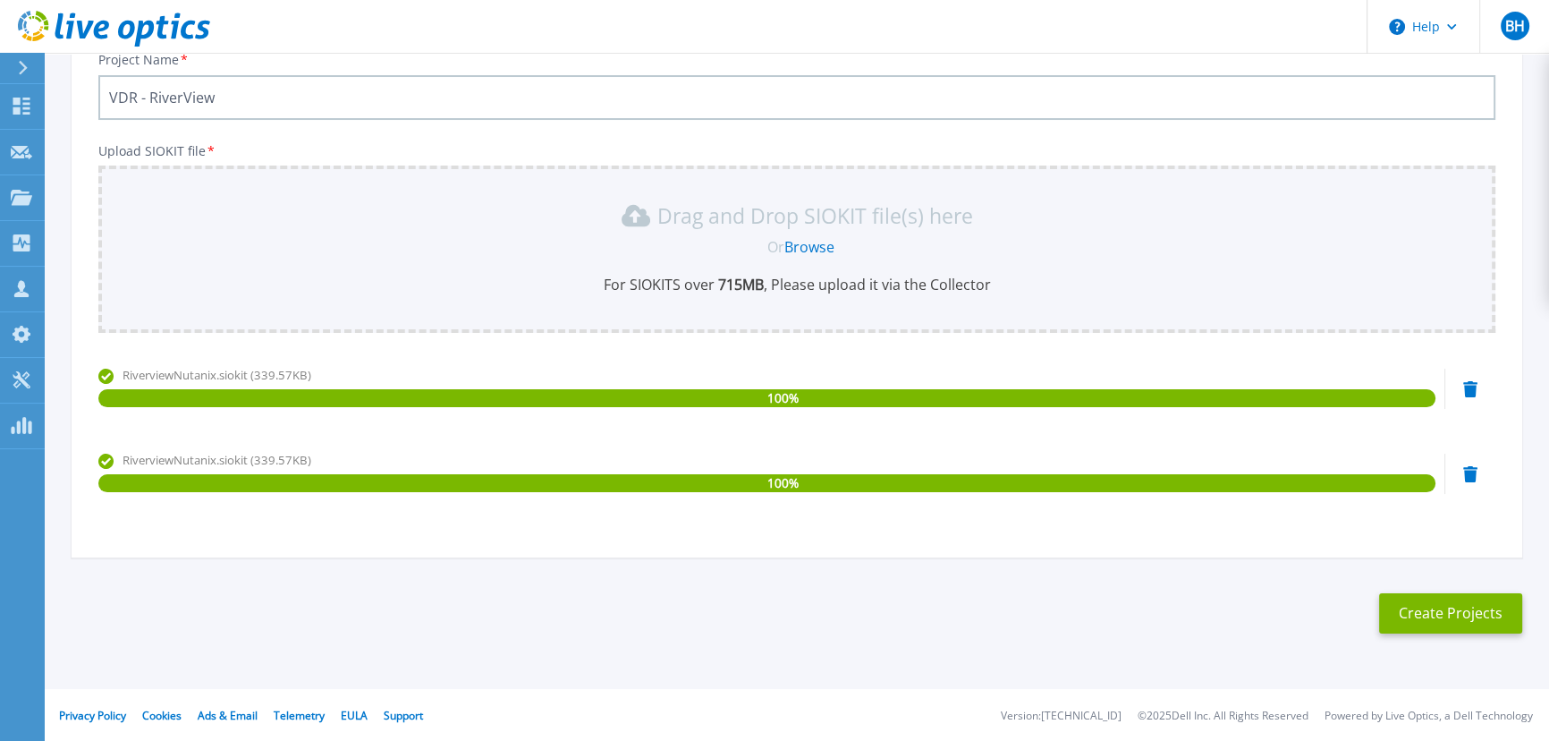
click at [1464, 476] on icon at bounding box center [1470, 474] width 14 height 16
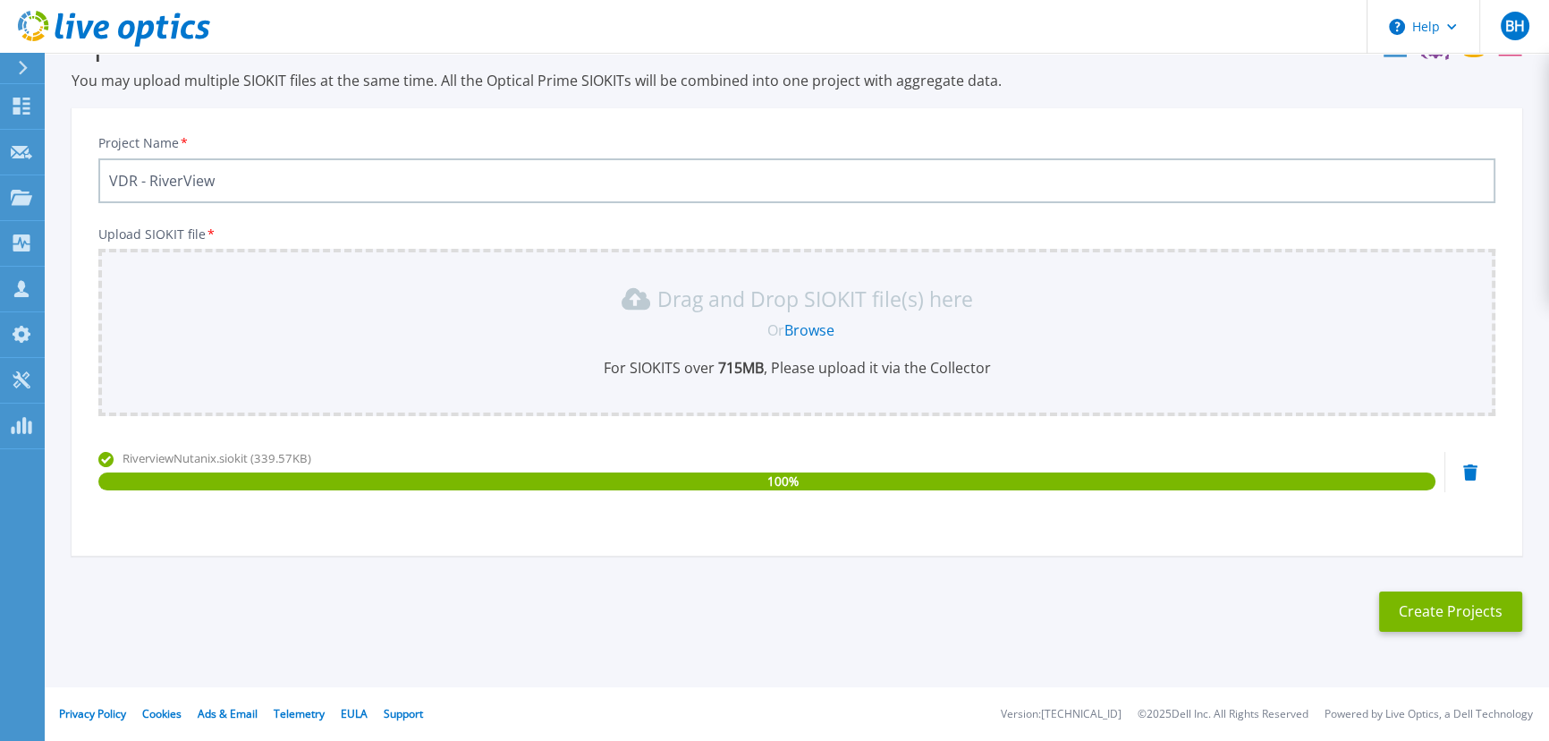
scroll to position [55, 0]
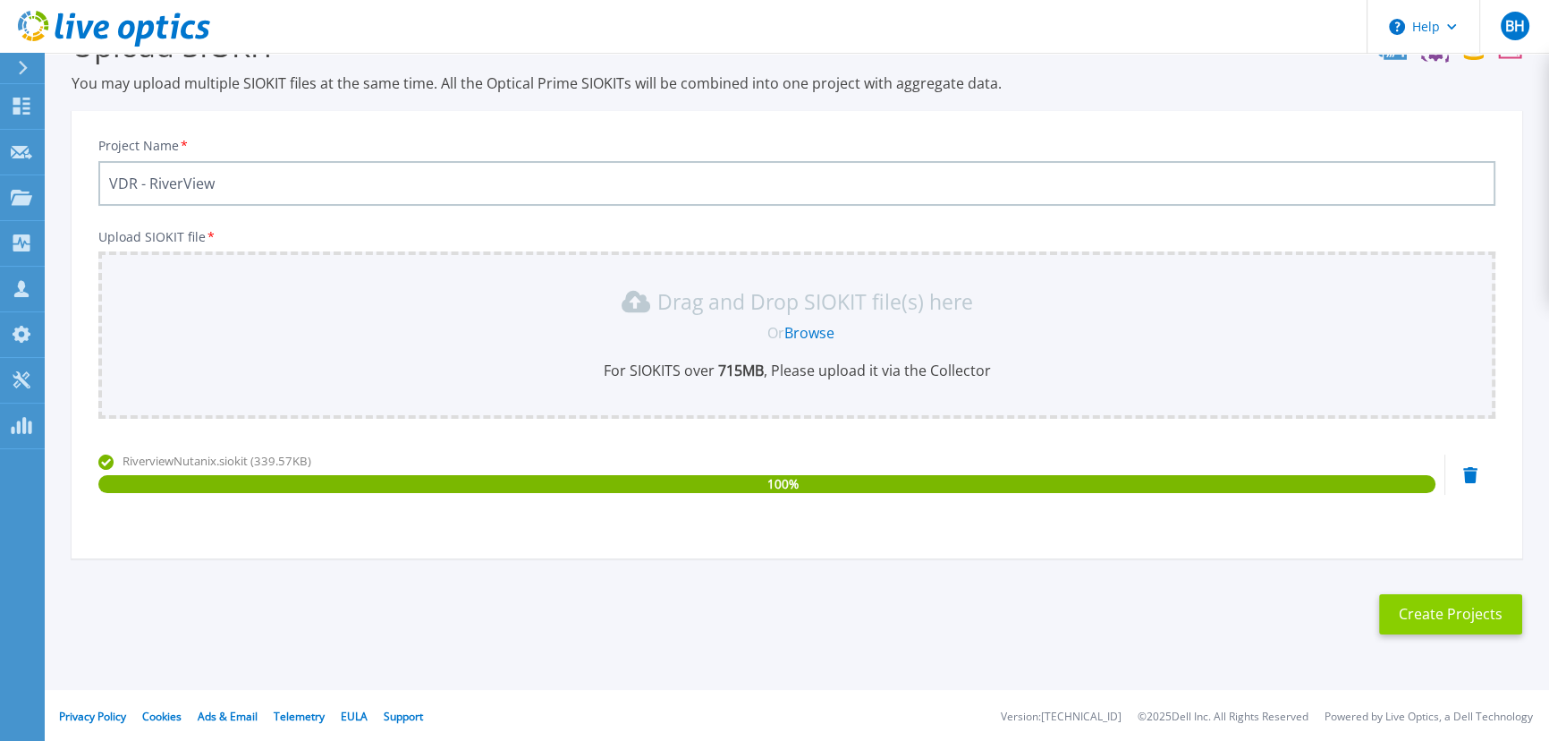
click at [1482, 617] on button "Create Projects" at bounding box center [1450, 614] width 143 height 40
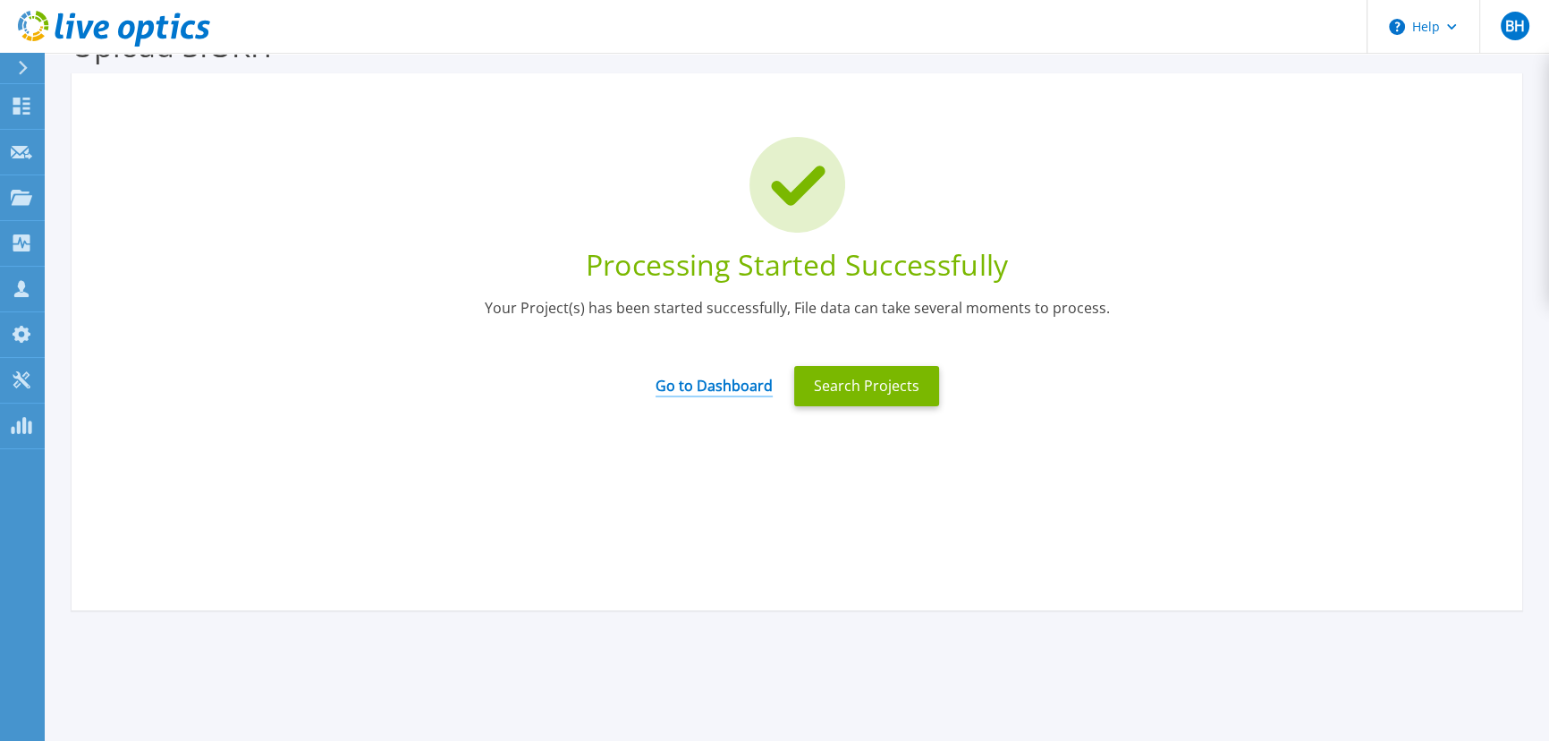
click at [700, 382] on link "Go to Dashboard" at bounding box center [714, 379] width 117 height 35
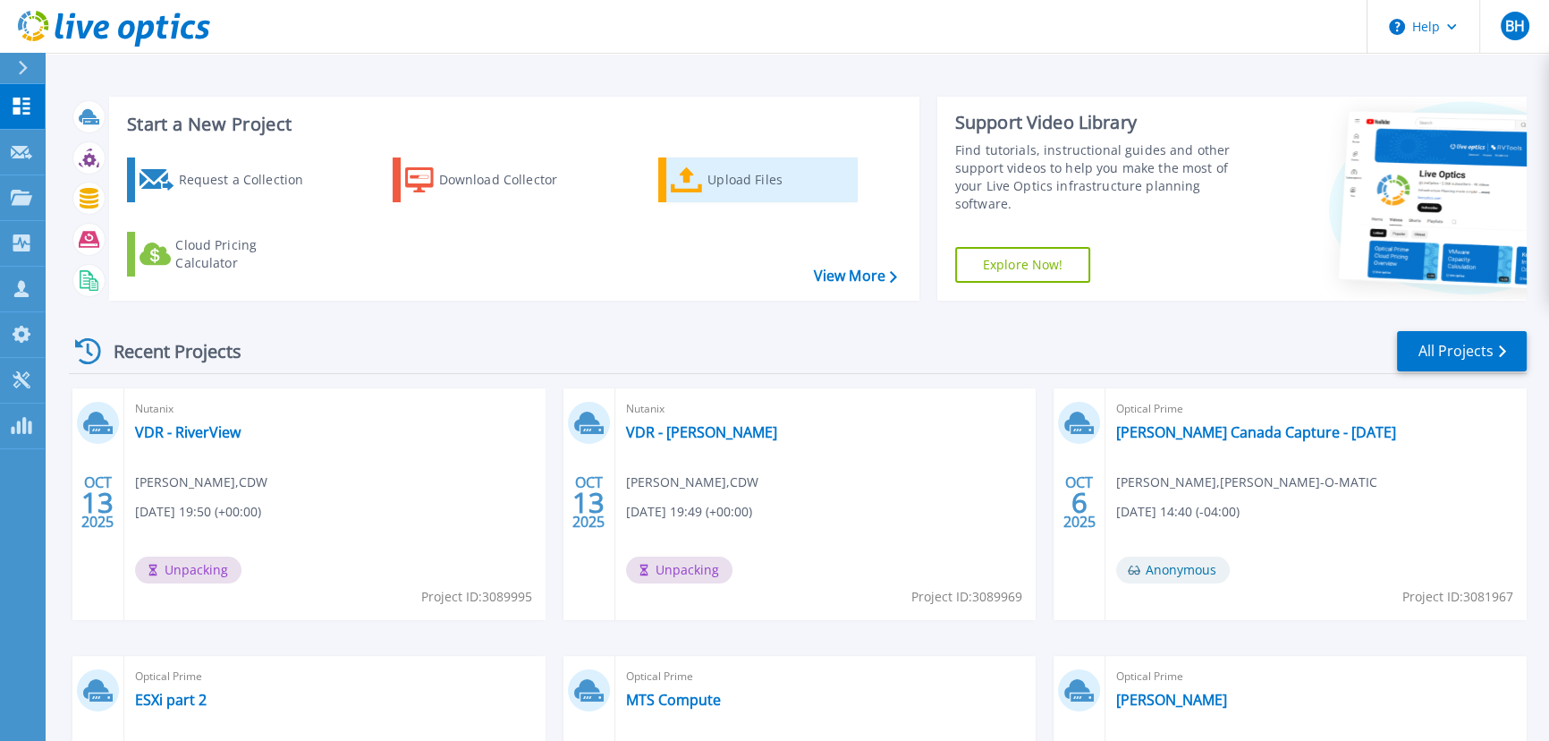
click at [699, 187] on icon at bounding box center [687, 180] width 32 height 26
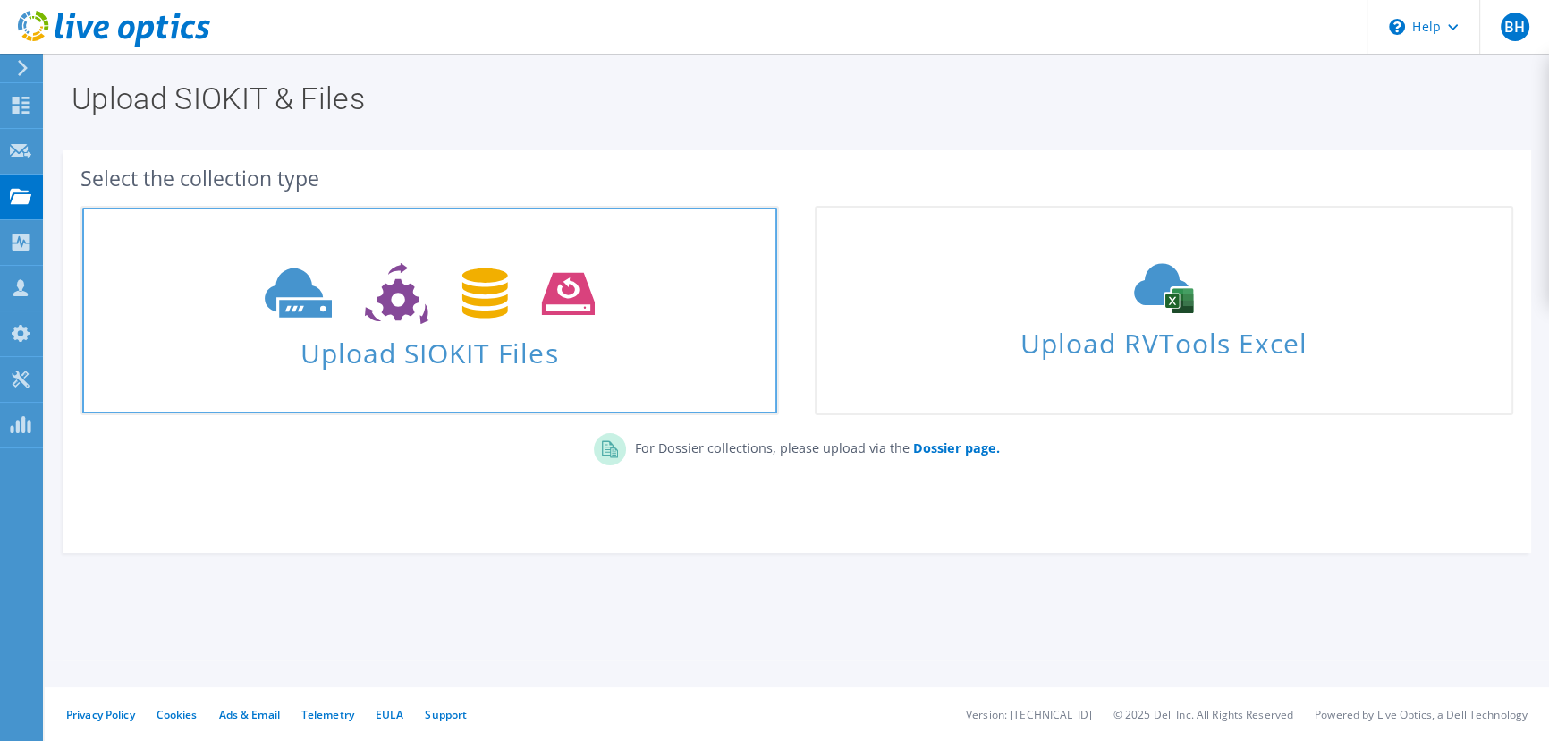
click at [361, 302] on icon at bounding box center [430, 294] width 330 height 62
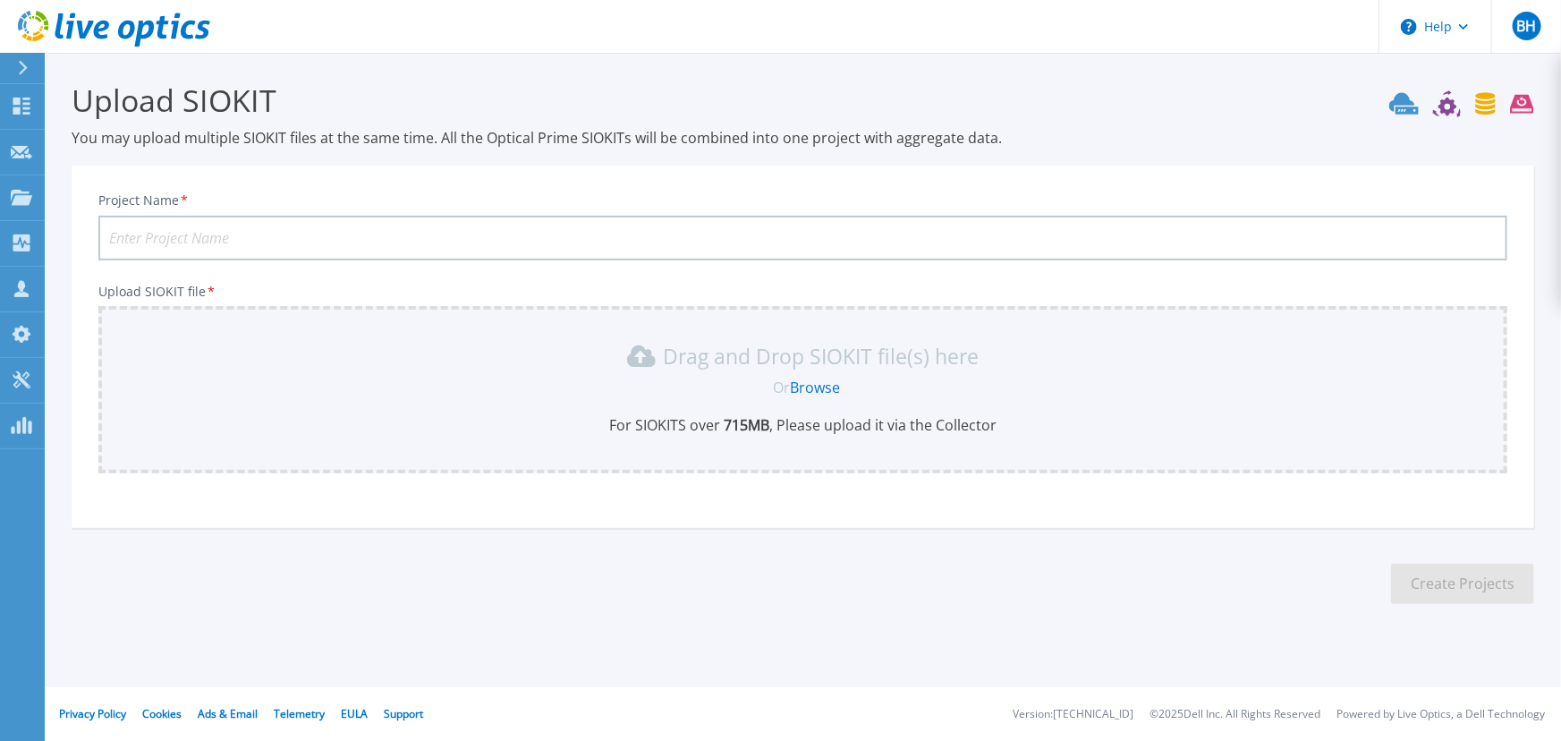
click at [275, 233] on input "Project Name *" at bounding box center [802, 238] width 1409 height 45
type input "VDR - Crown Point"
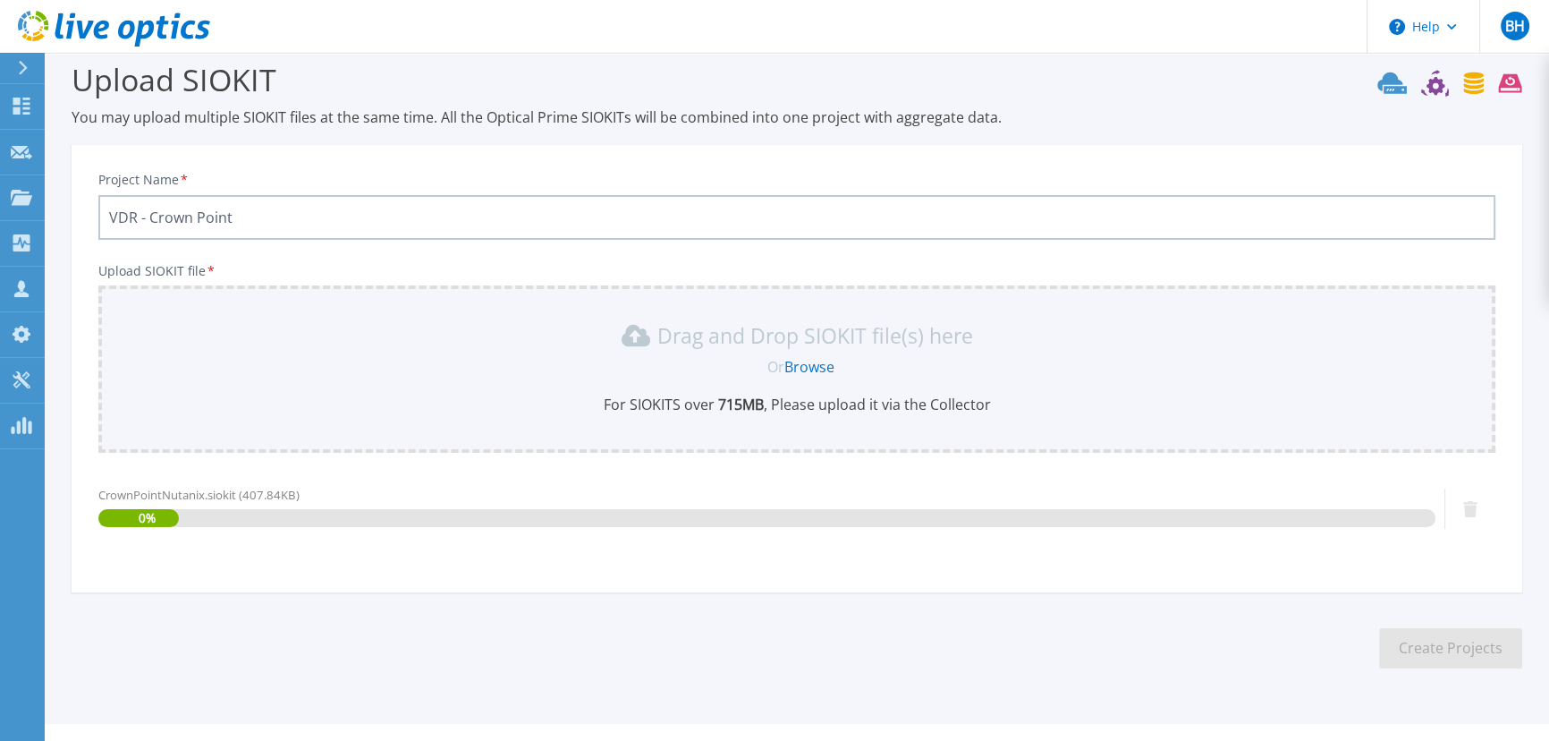
scroll to position [55, 0]
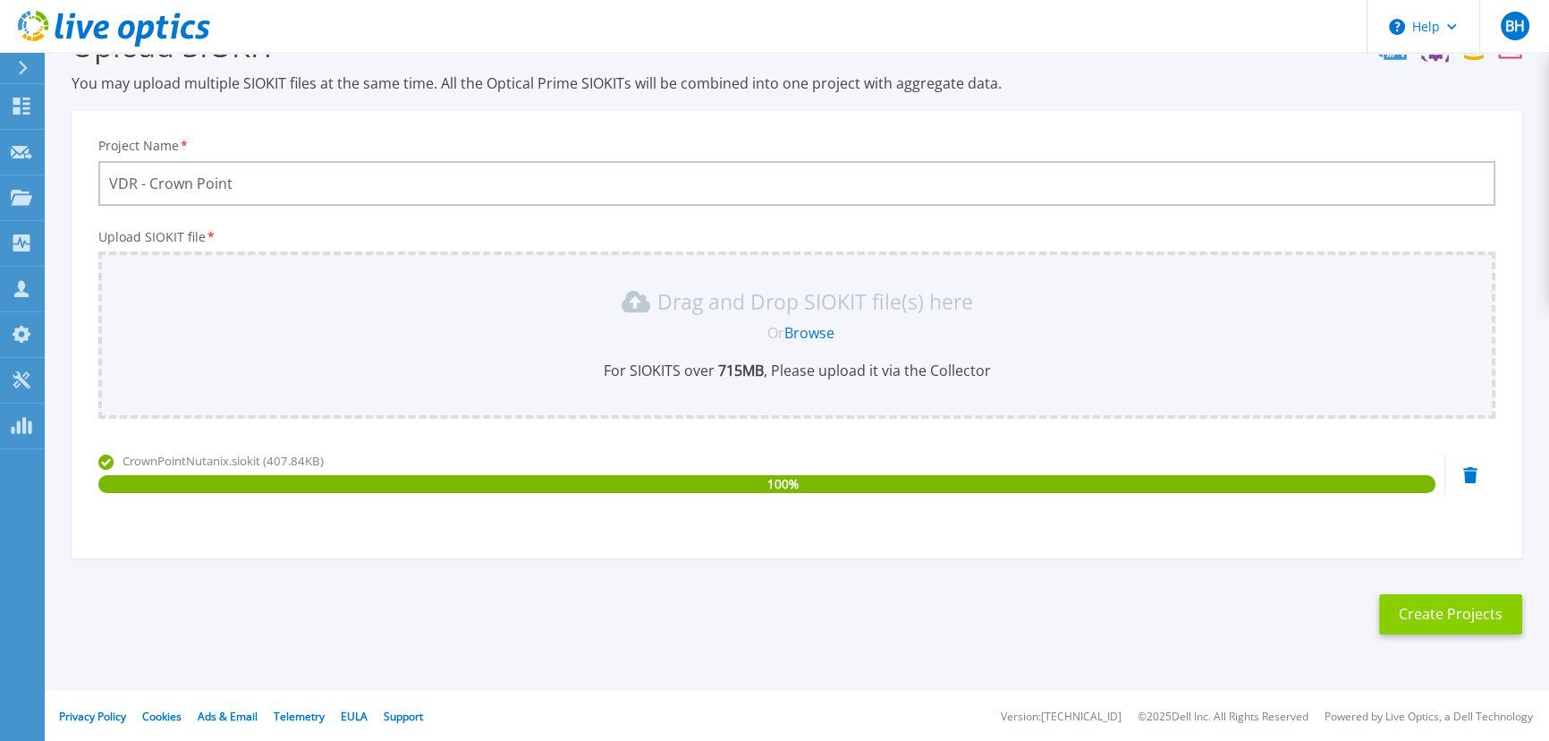
click at [1479, 613] on button "Create Projects" at bounding box center [1450, 614] width 143 height 40
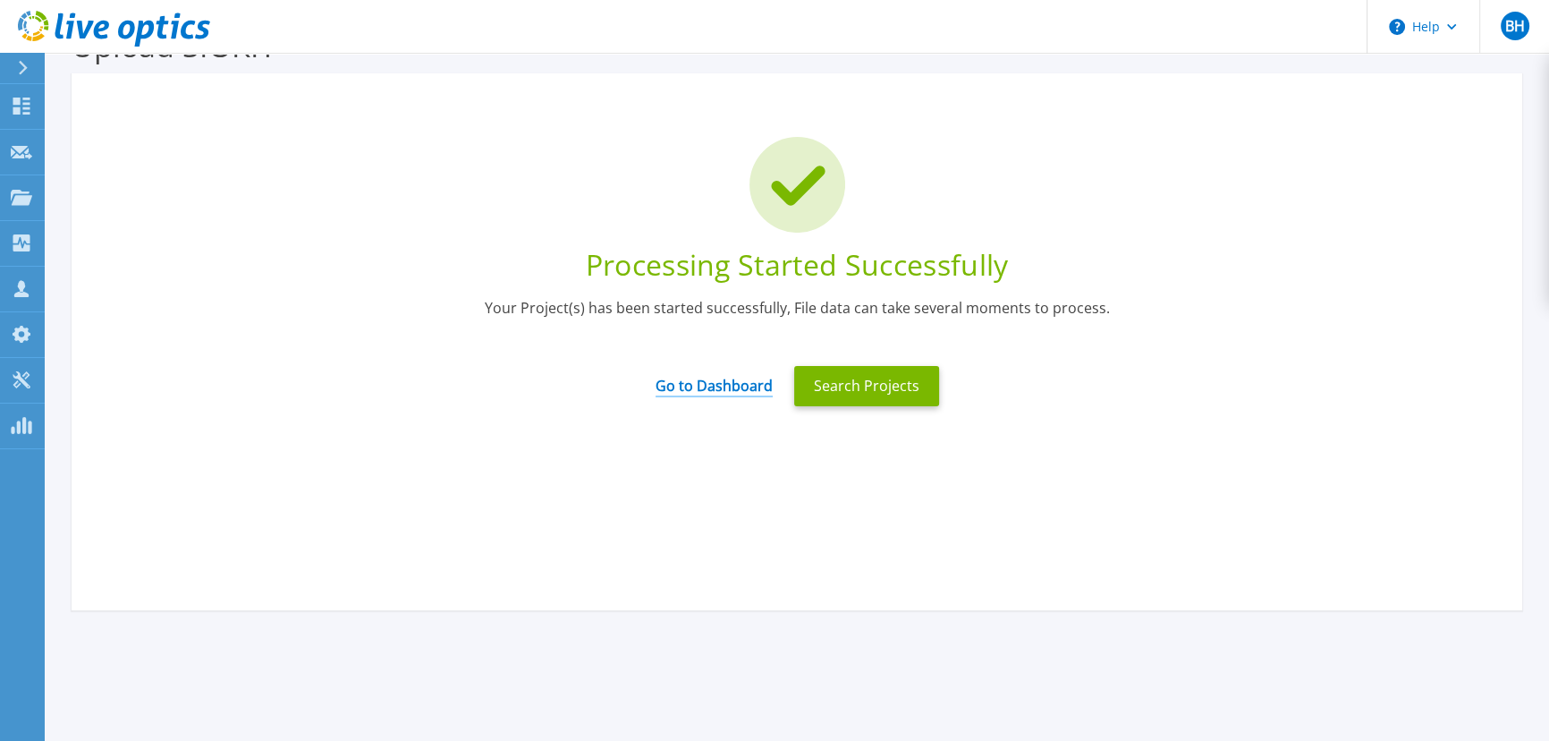
click at [706, 388] on link "Go to Dashboard" at bounding box center [714, 379] width 117 height 35
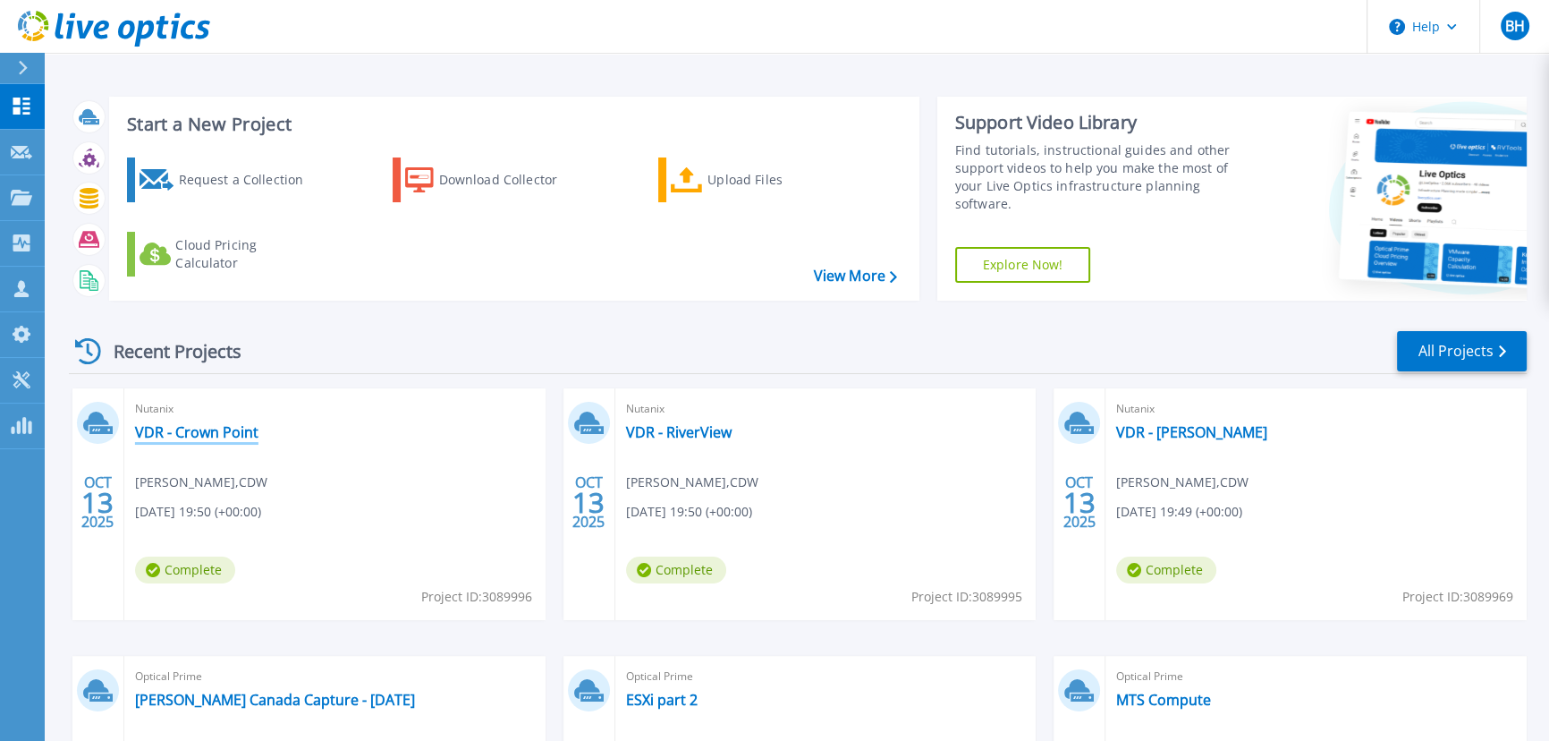
click at [230, 434] on link "VDR - Crown Point" at bounding box center [196, 432] width 123 height 18
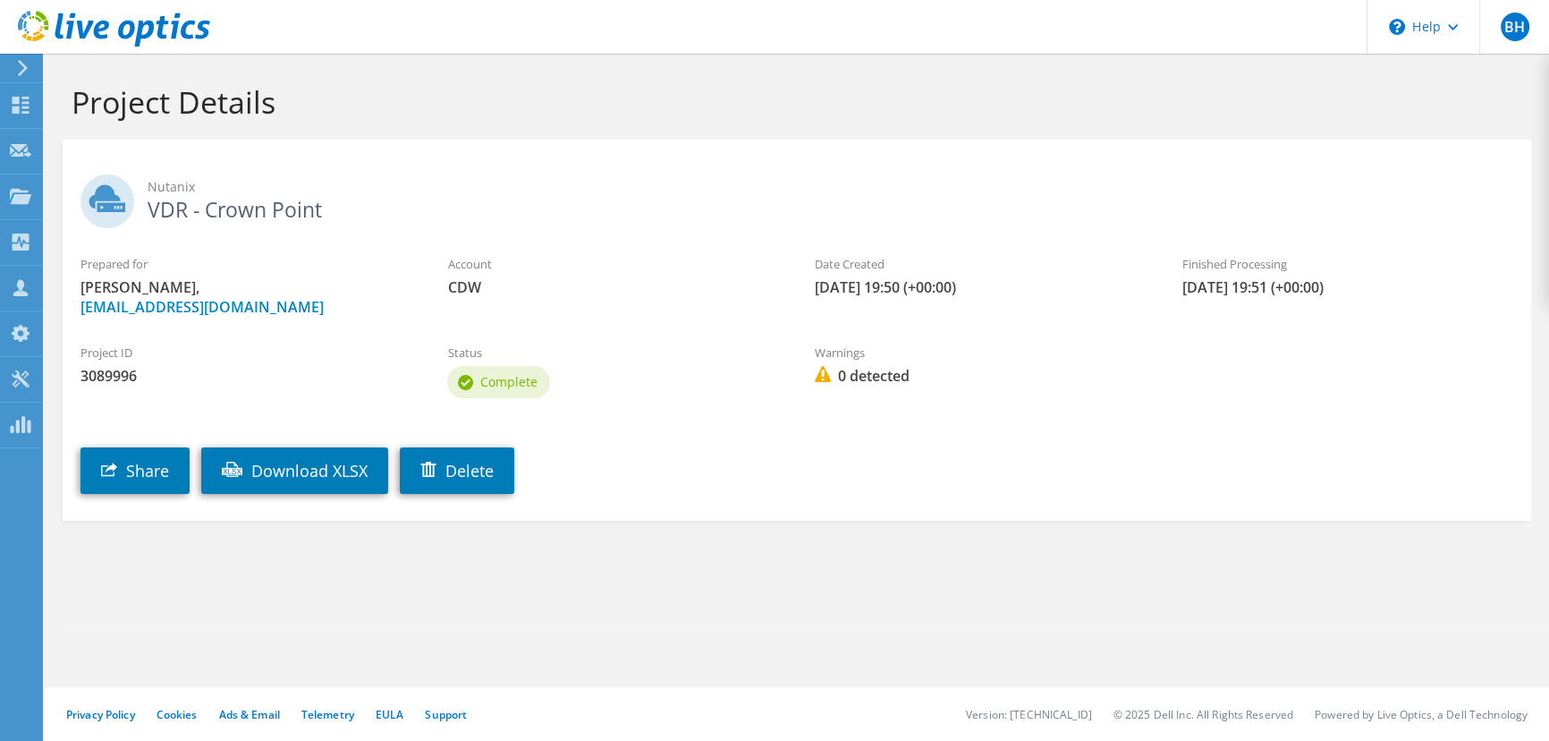
drag, startPoint x: 601, startPoint y: 601, endPoint x: 521, endPoint y: 593, distance: 80.9
click at [601, 601] on section "Project Details Nutanix VDR - [GEOGRAPHIC_DATA] Prepared for [PERSON_NAME], [EM…" at bounding box center [797, 341] width 1504 height 574
click at [342, 478] on link "Download XLSX" at bounding box center [294, 470] width 187 height 47
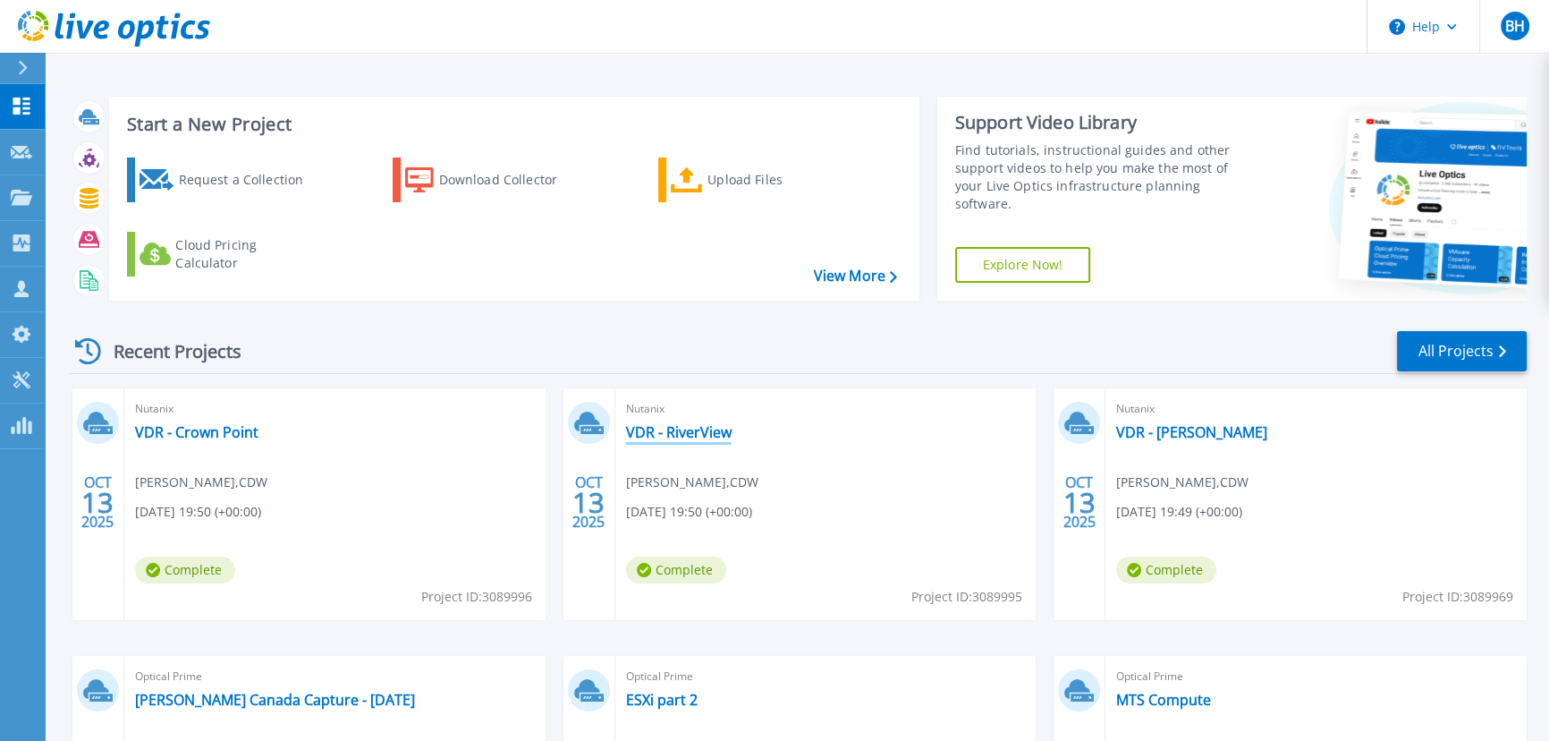
click at [681, 435] on link "VDR - RiverView" at bounding box center [679, 432] width 106 height 18
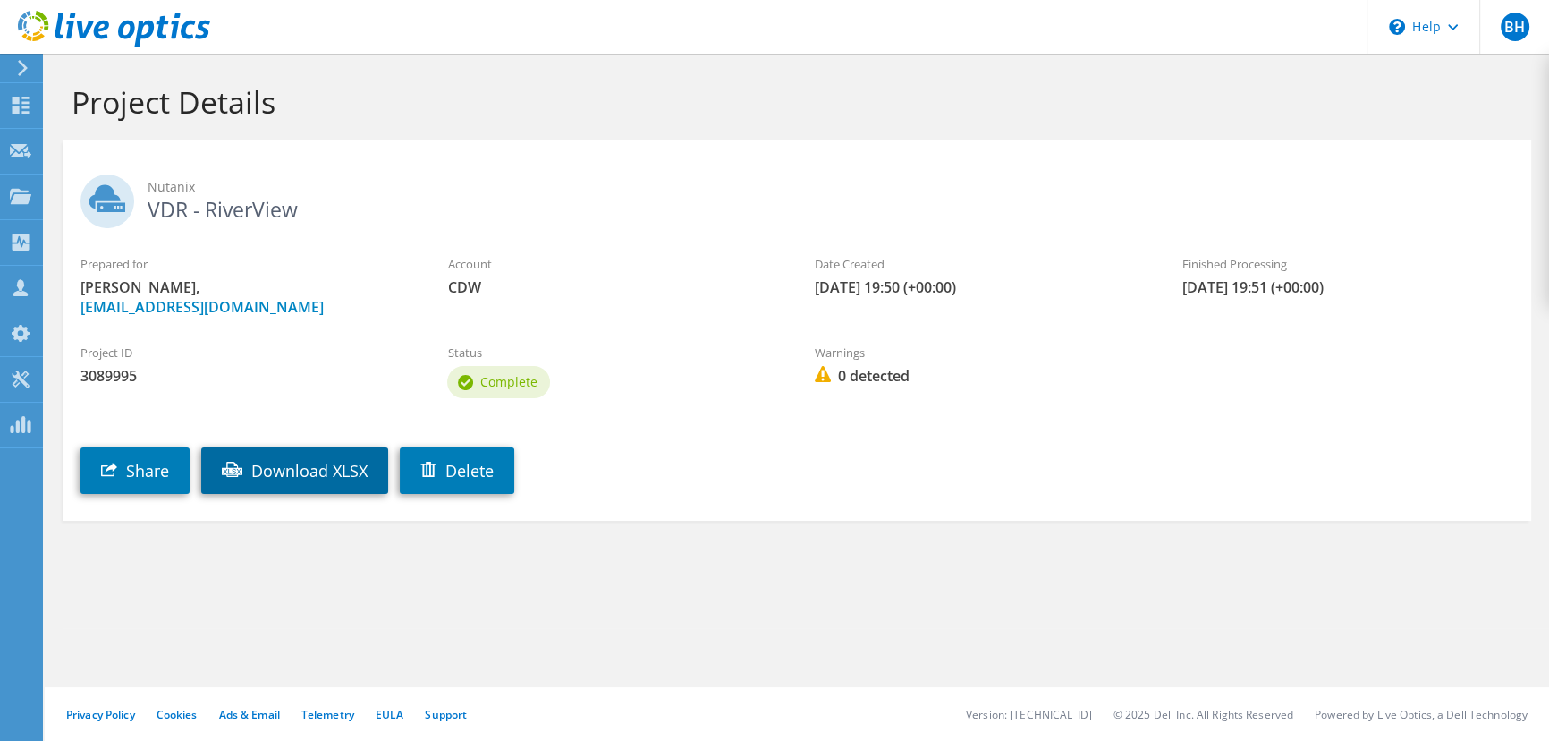
click at [277, 457] on link "Download XLSX" at bounding box center [294, 470] width 187 height 47
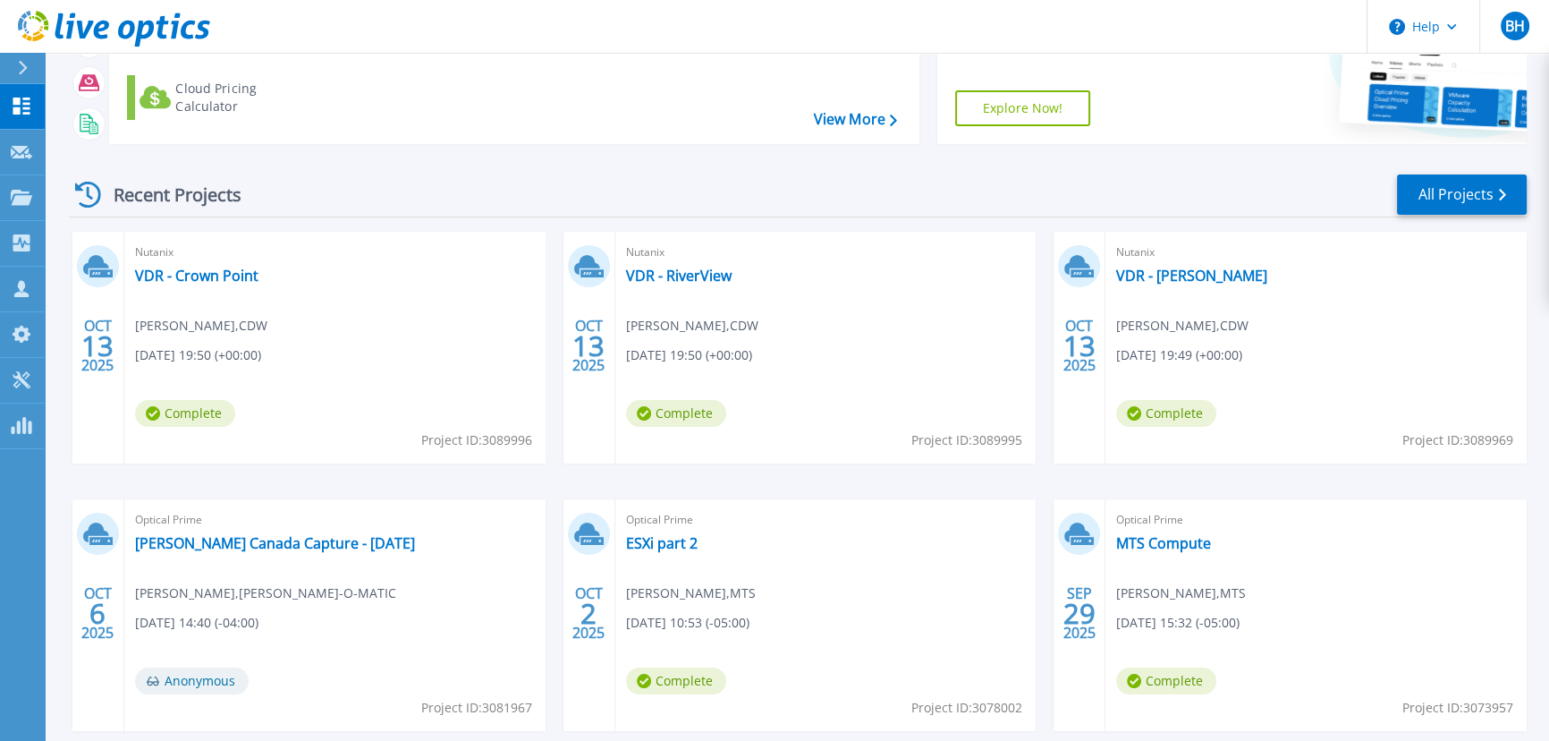
scroll to position [162, 0]
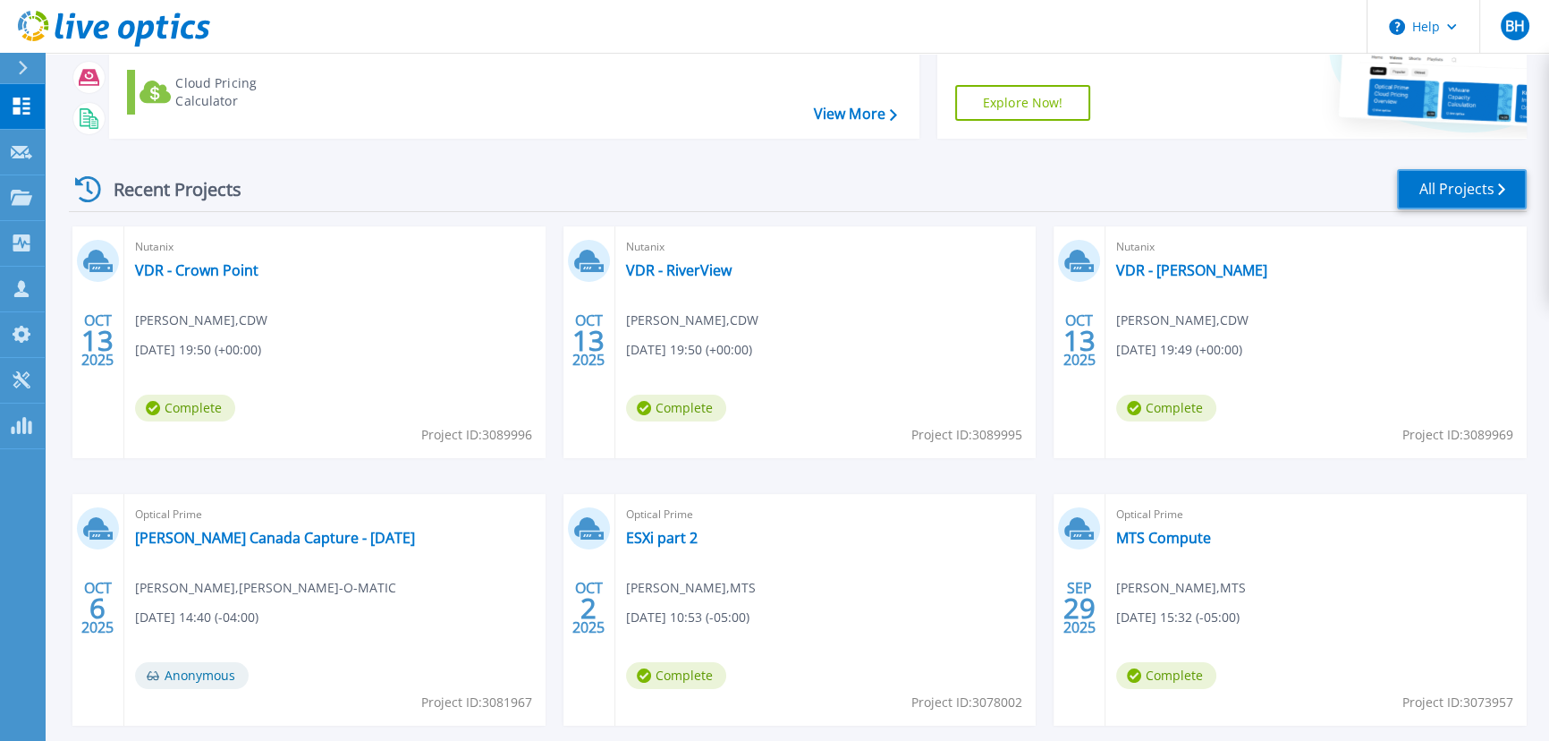
click at [1445, 195] on link "All Projects" at bounding box center [1462, 189] width 130 height 40
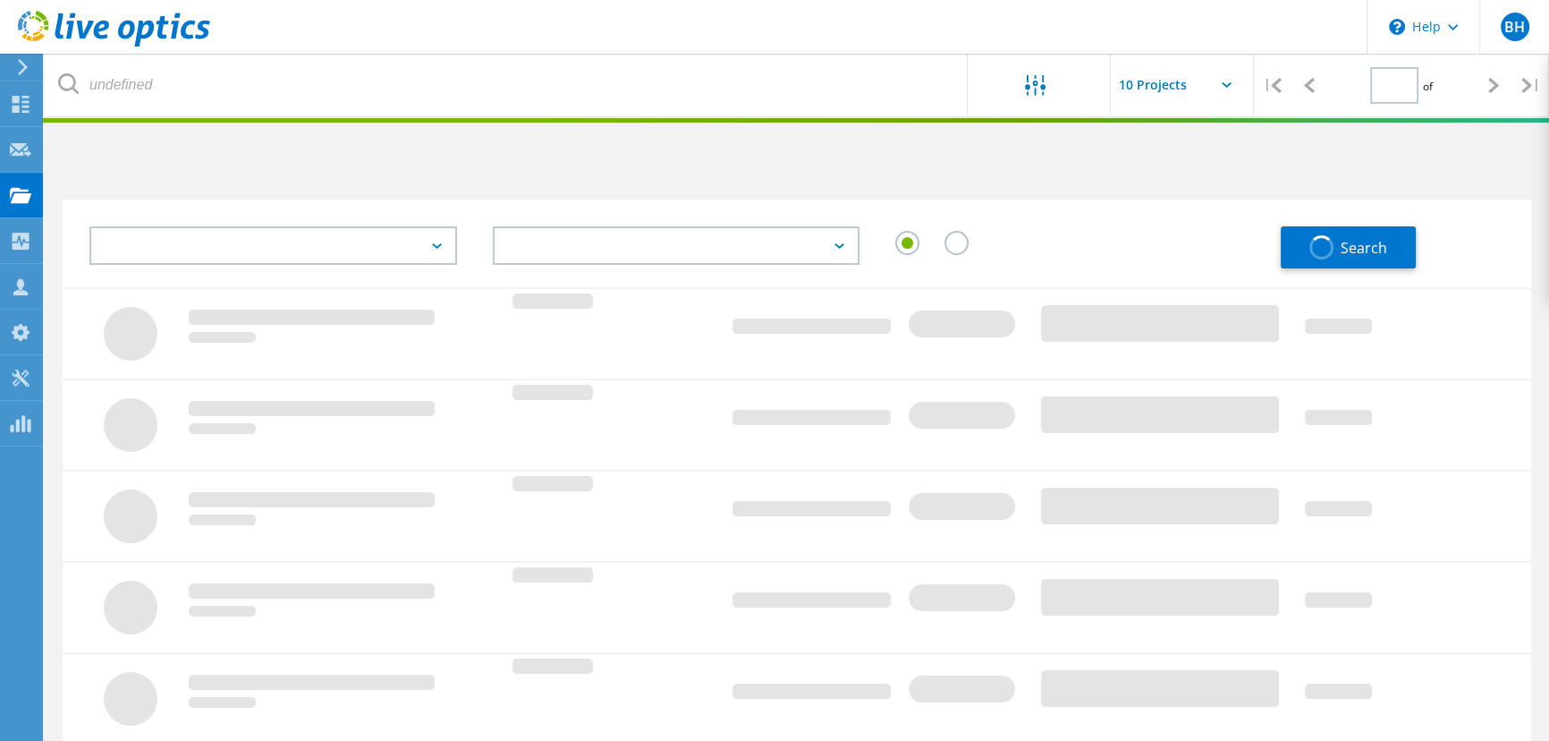
type input "1"
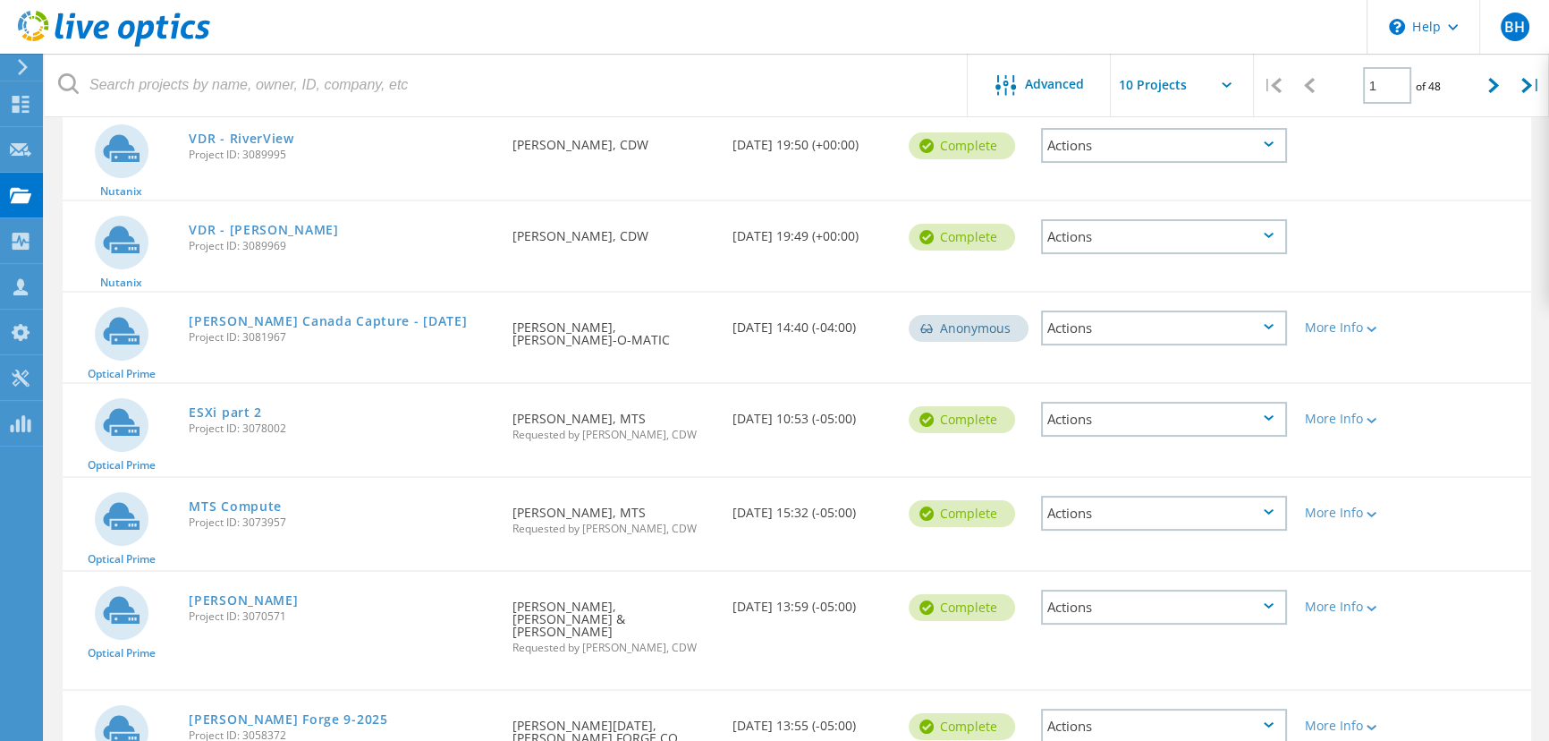
scroll to position [406, 0]
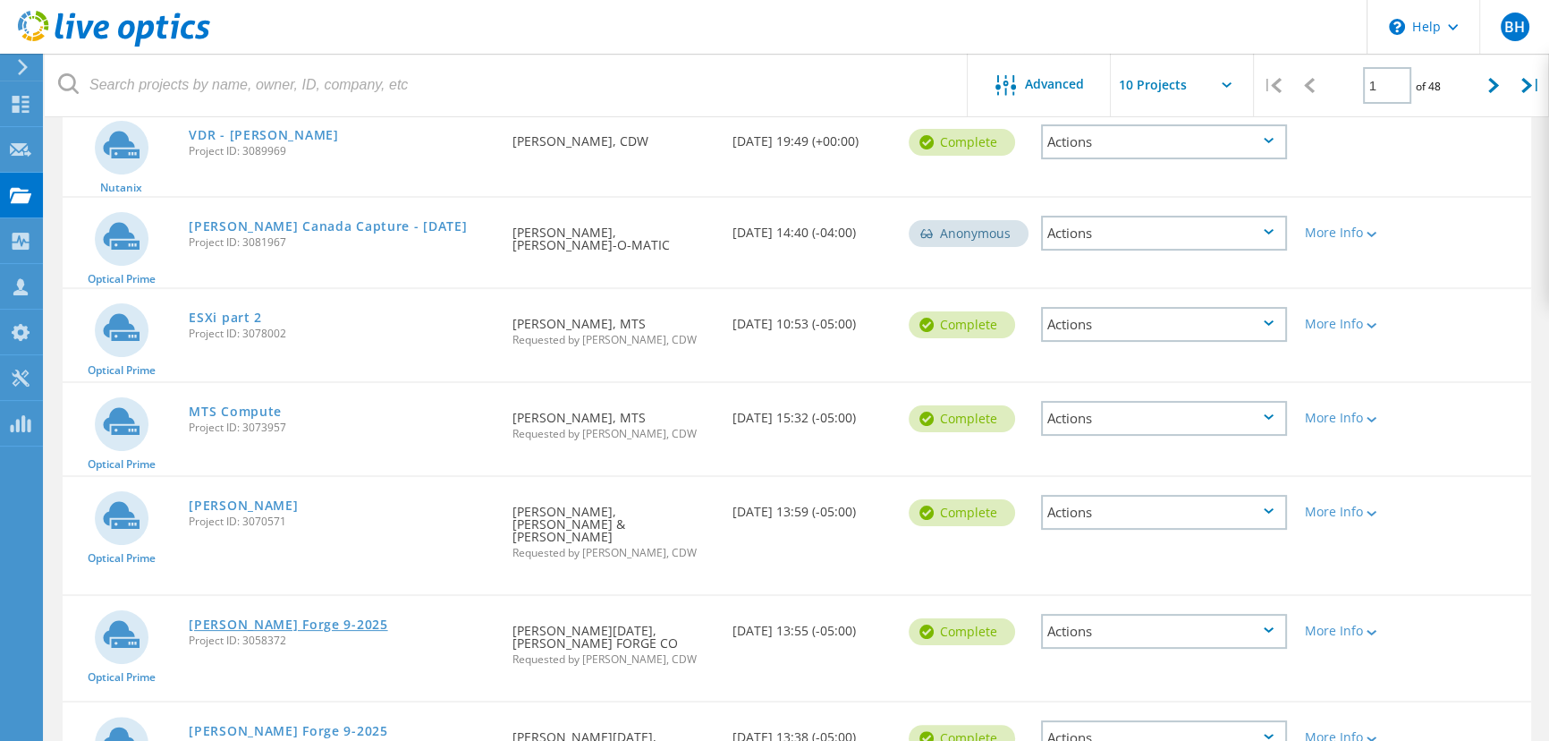
click at [243, 618] on link "[PERSON_NAME] Forge 9-2025" at bounding box center [288, 624] width 199 height 13
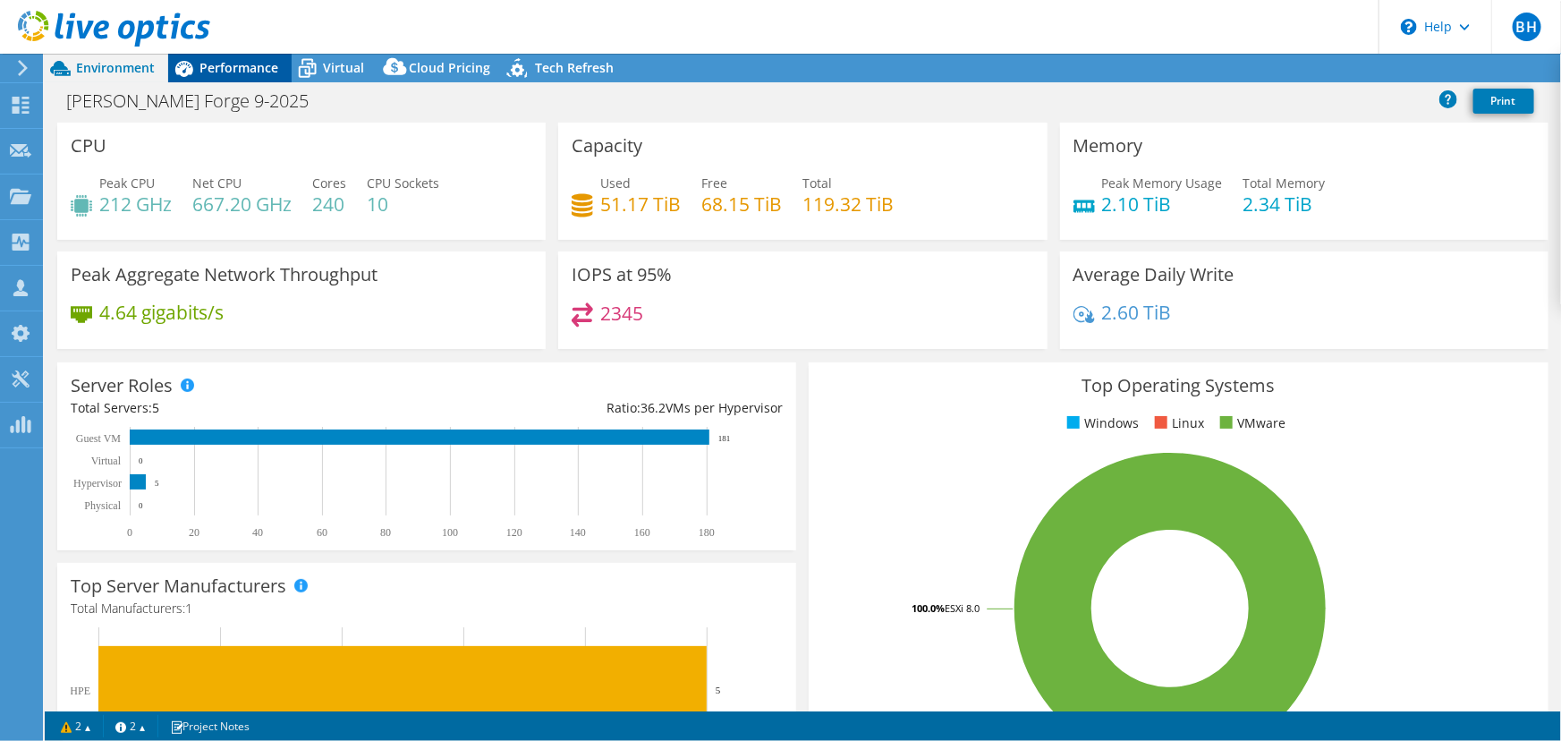
select select "USD"
click at [249, 80] on div "Performance" at bounding box center [229, 68] width 123 height 29
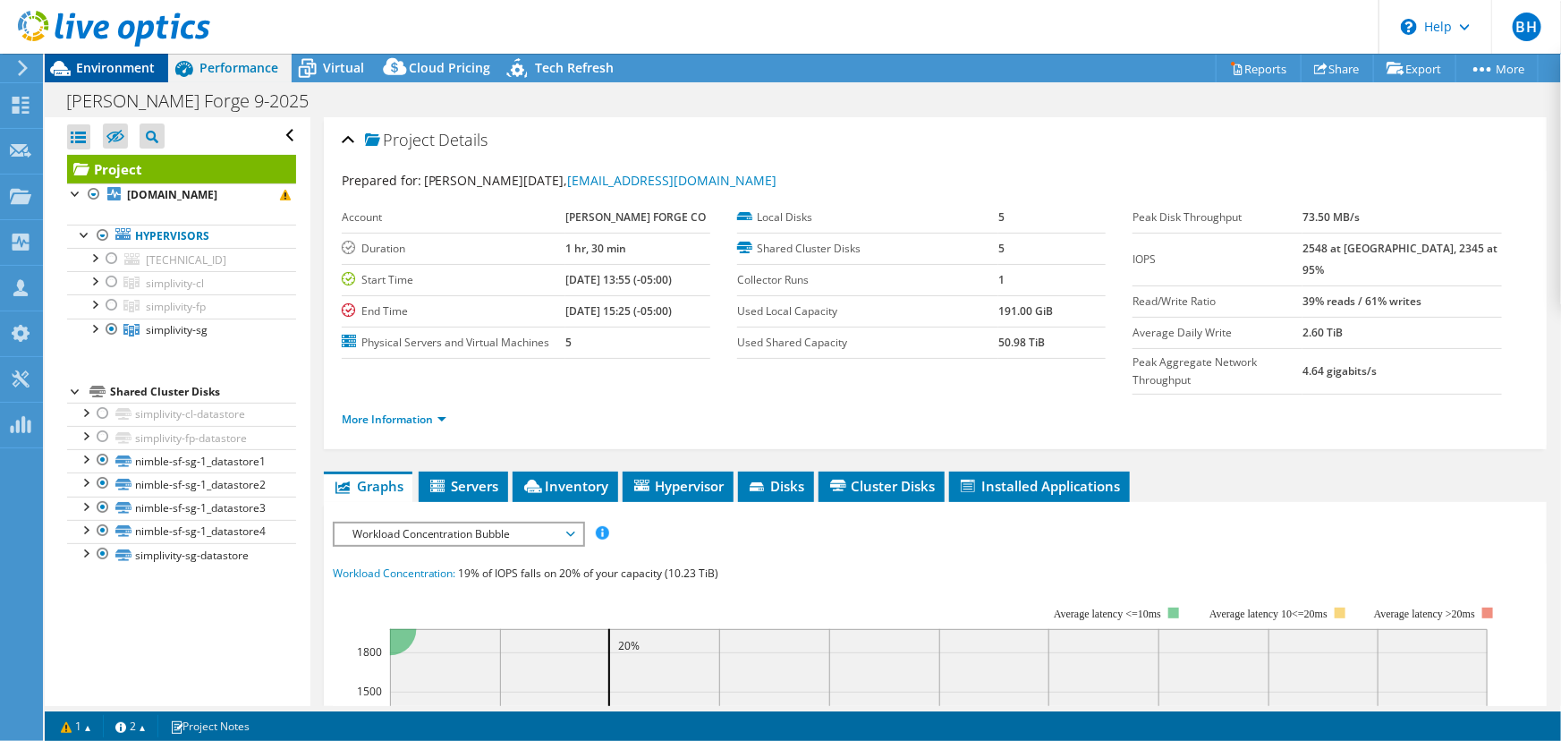
click at [100, 70] on span "Environment" at bounding box center [115, 67] width 79 height 17
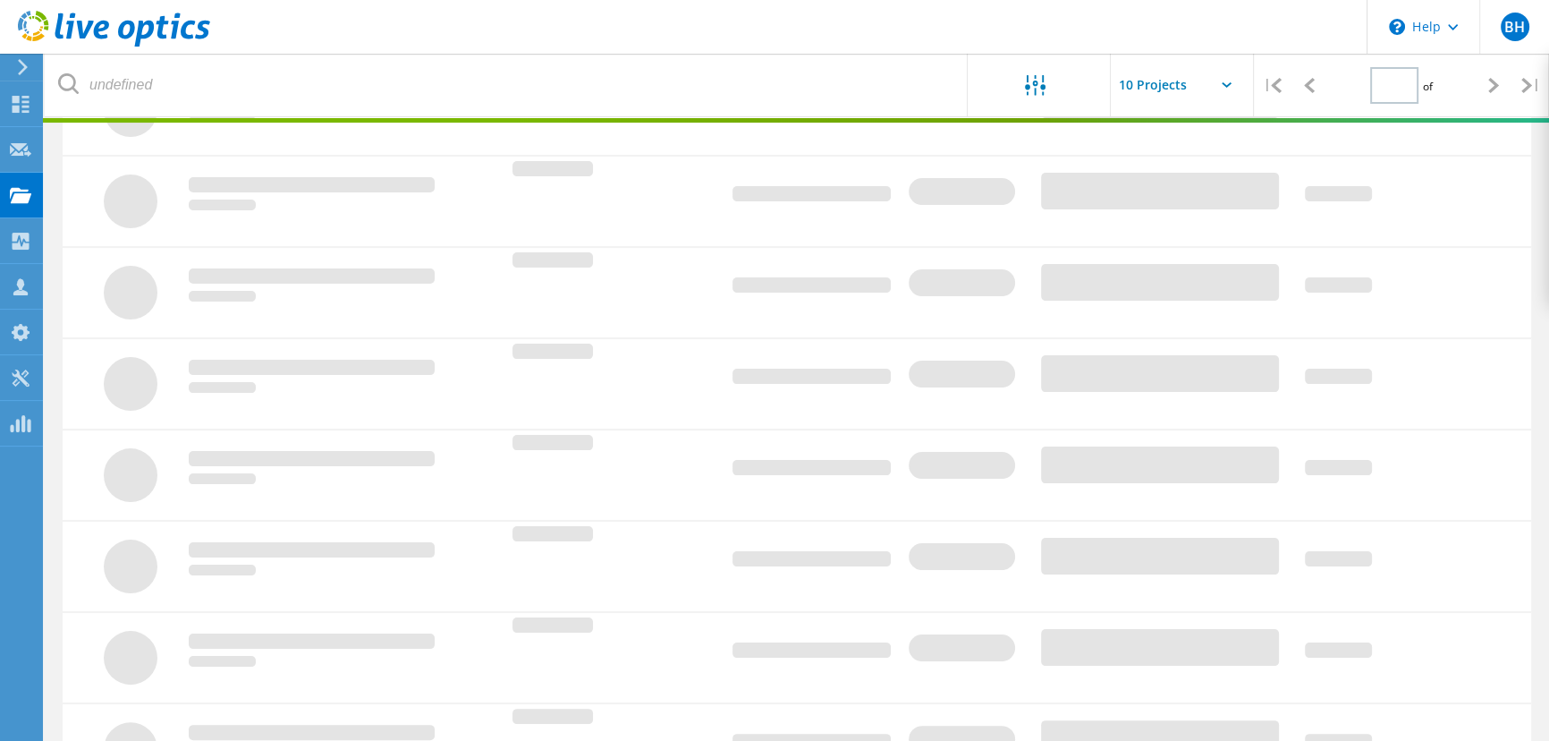
type input "1"
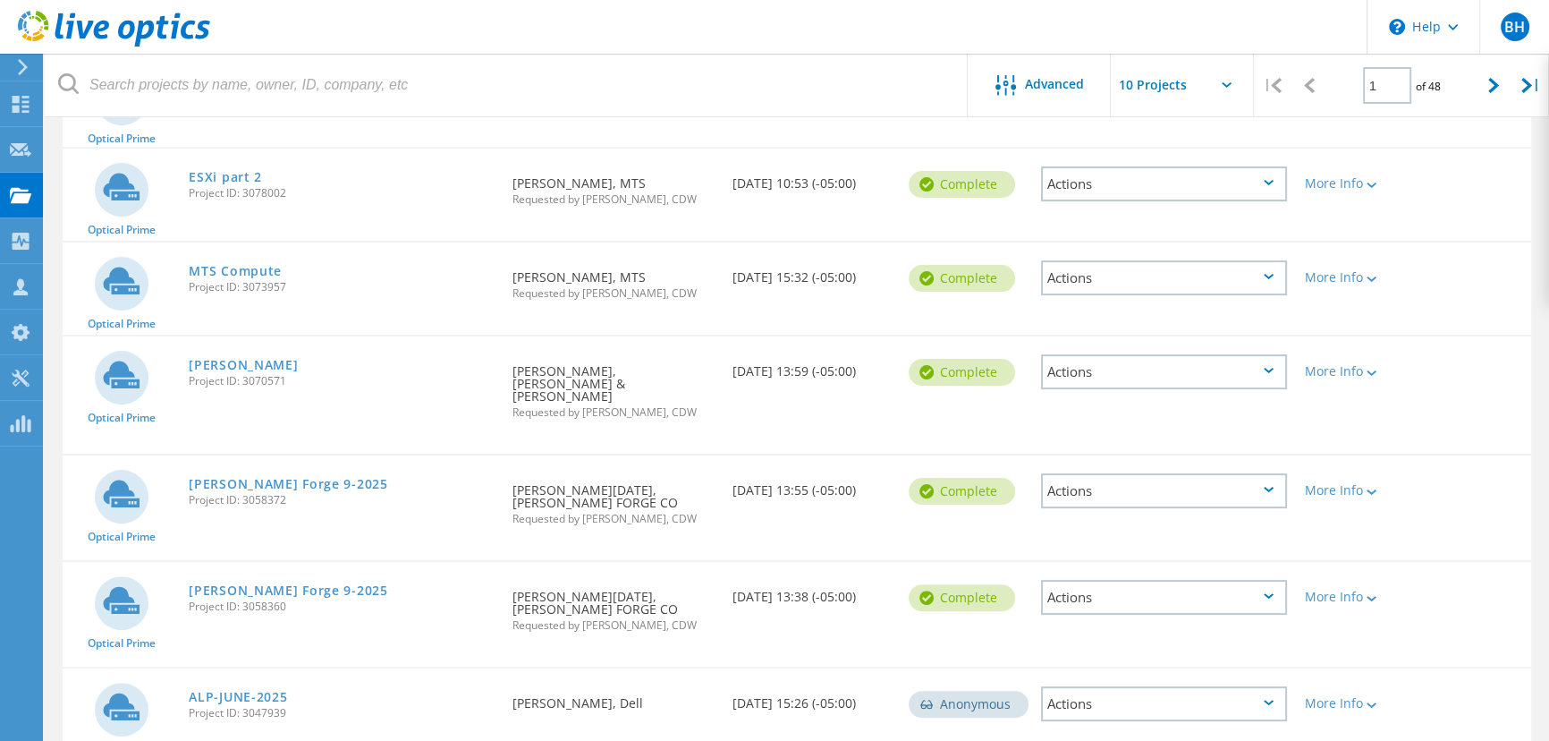
scroll to position [569, 0]
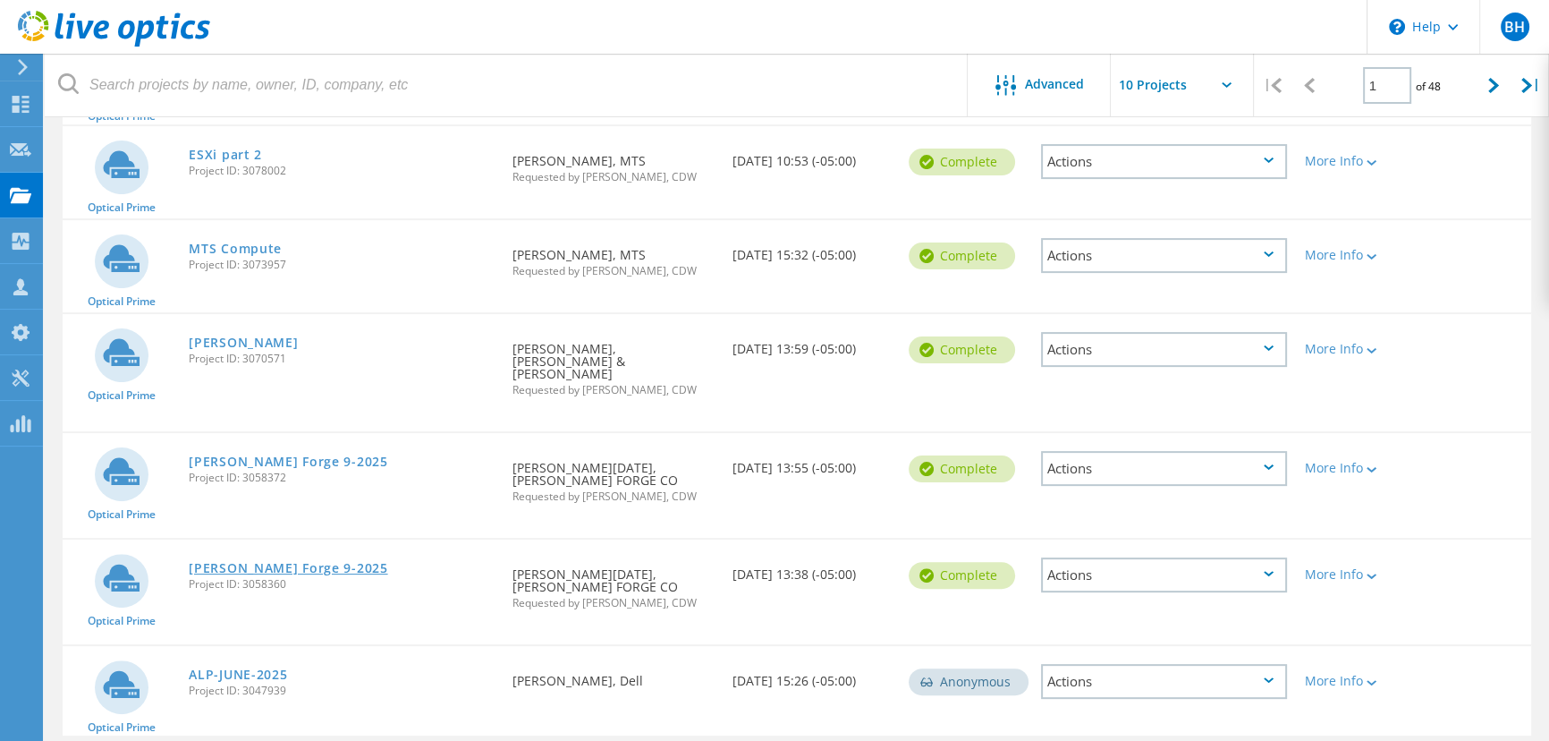
click at [259, 562] on link "Scot Forge 9-2025" at bounding box center [288, 568] width 199 height 13
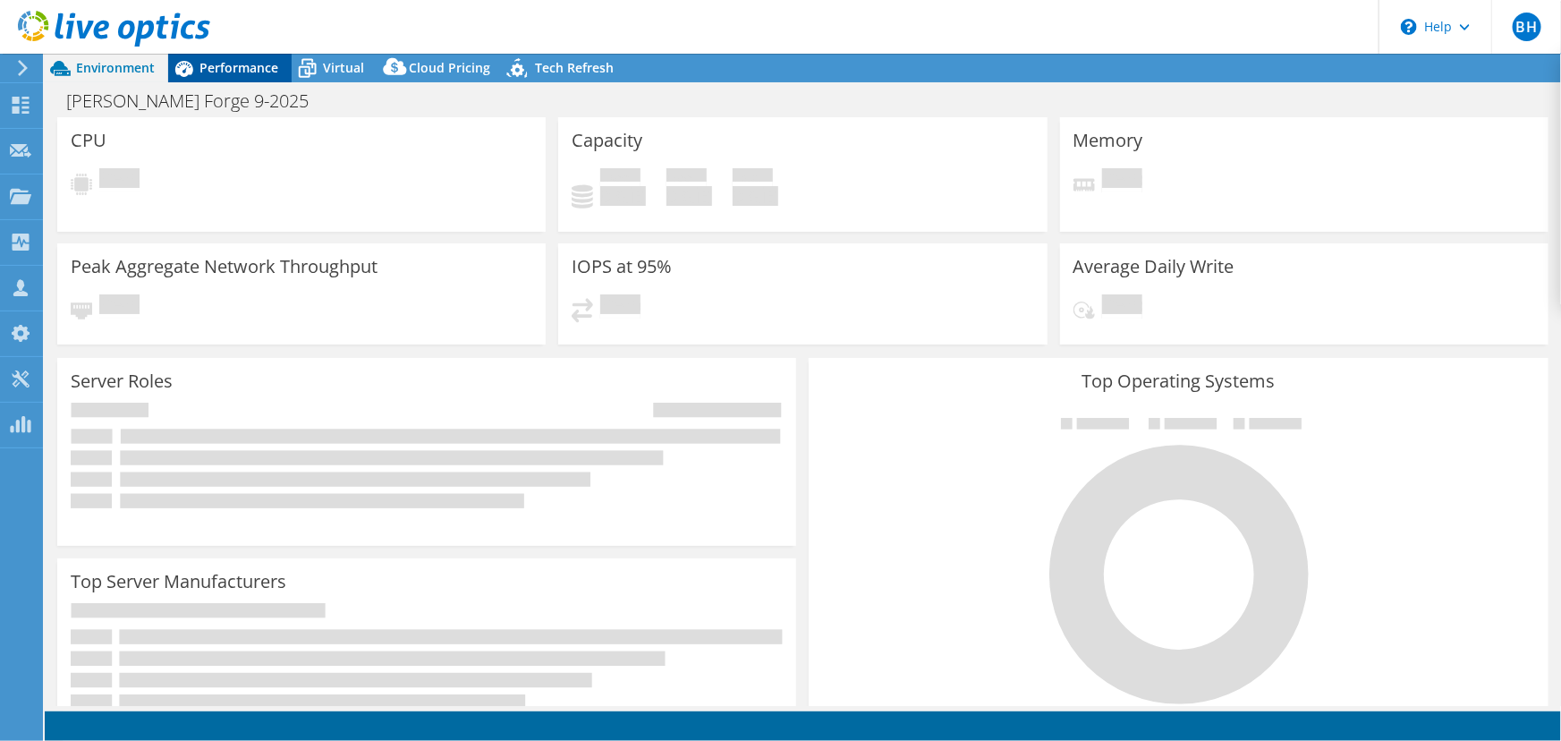
select select "USD"
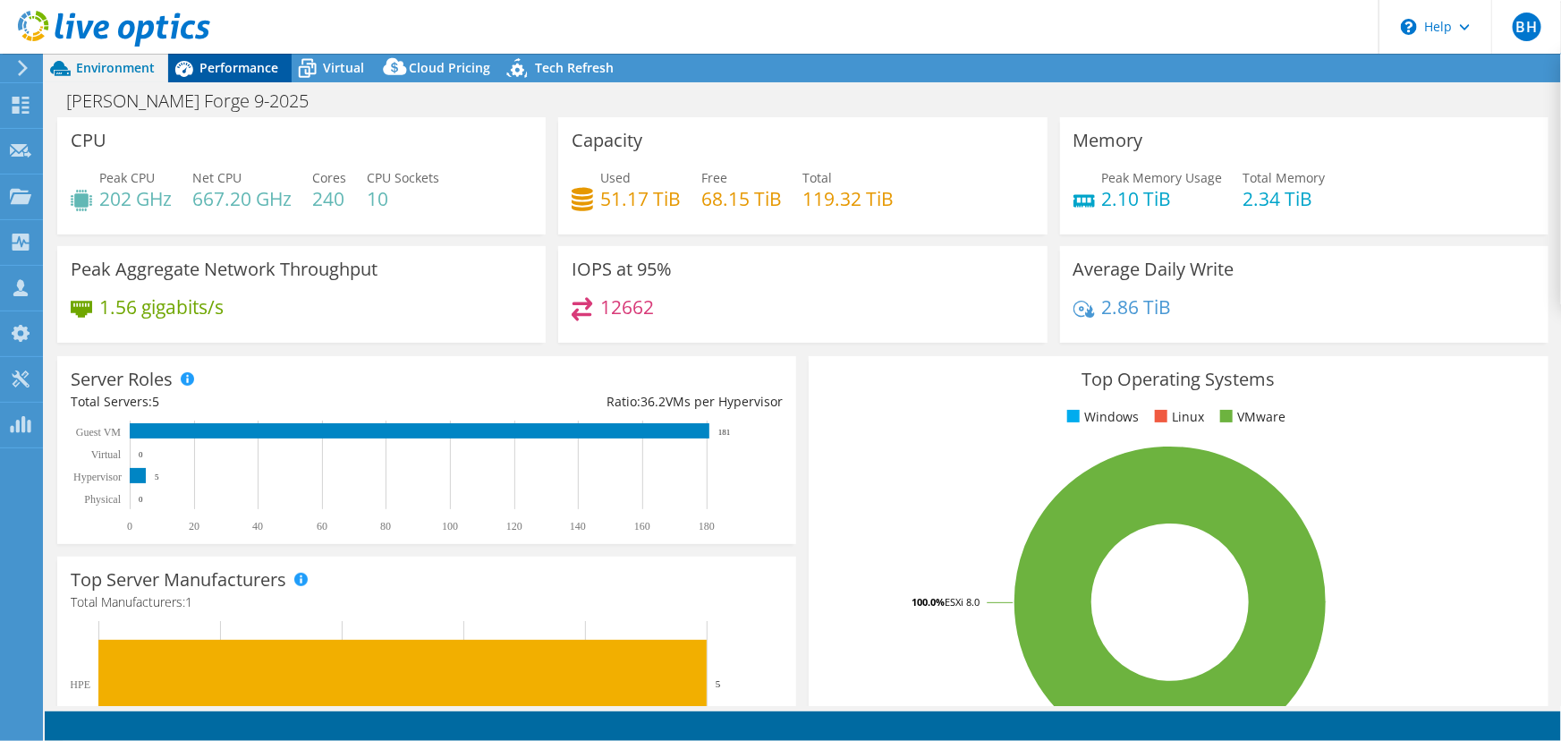
click at [228, 66] on span "Performance" at bounding box center [238, 67] width 79 height 17
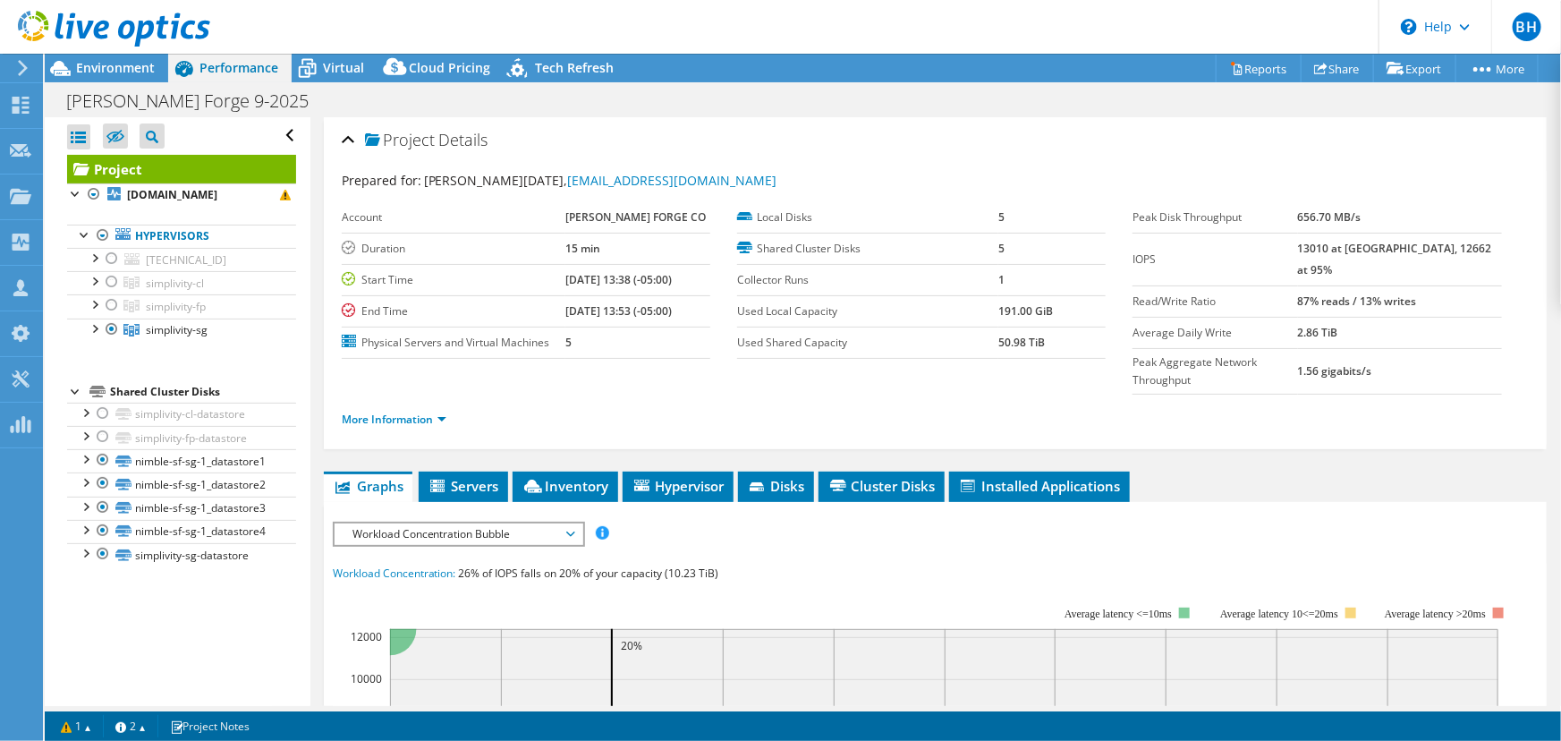
click at [120, 53] on div at bounding box center [105, 30] width 210 height 60
click at [122, 60] on div "BH Partner Team Member Burt Higham burthig@cdw.com CDW My Profile Log Out \n He…" at bounding box center [780, 370] width 1561 height 741
click at [125, 69] on span "Environment" at bounding box center [115, 67] width 79 height 17
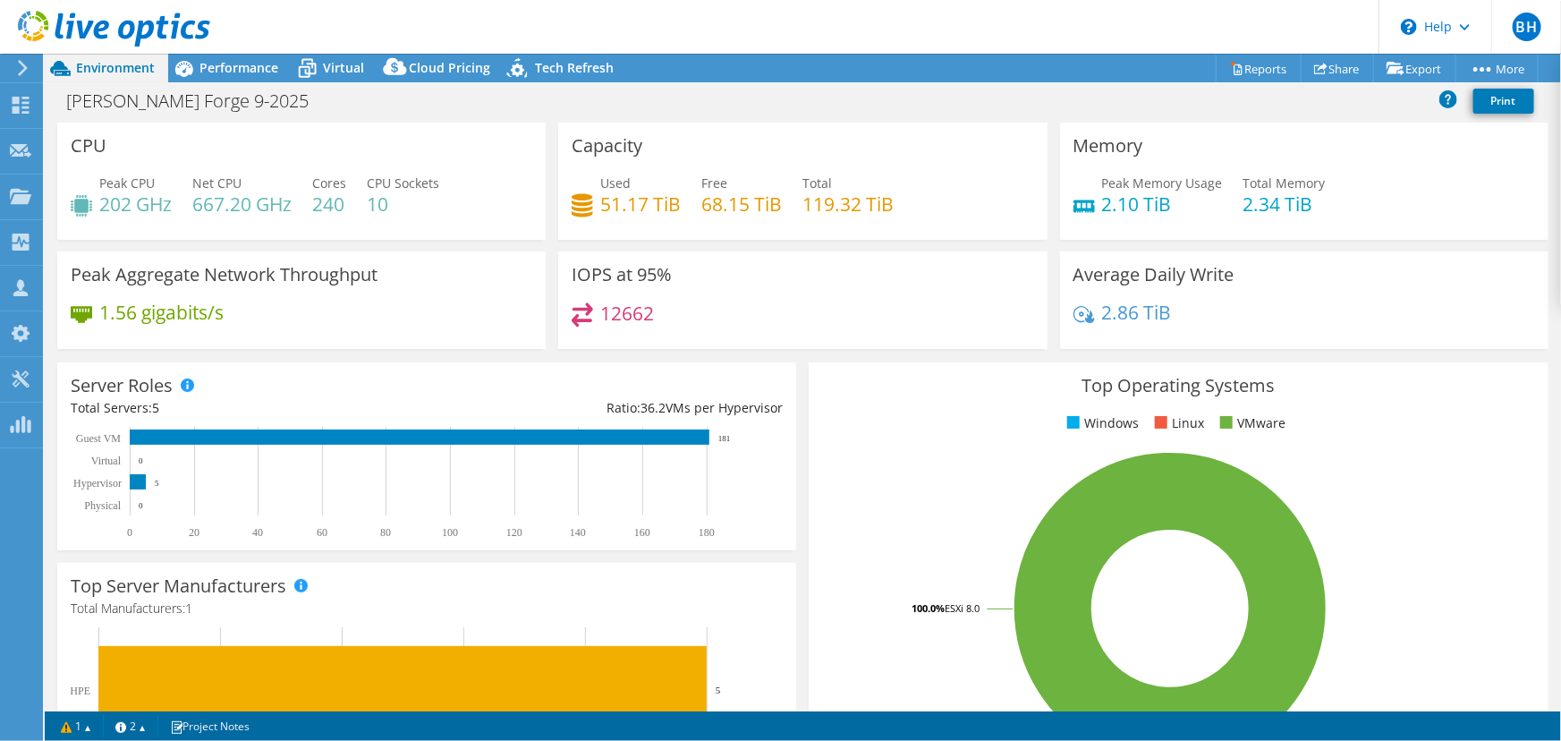
click at [72, 28] on use at bounding box center [114, 29] width 192 height 36
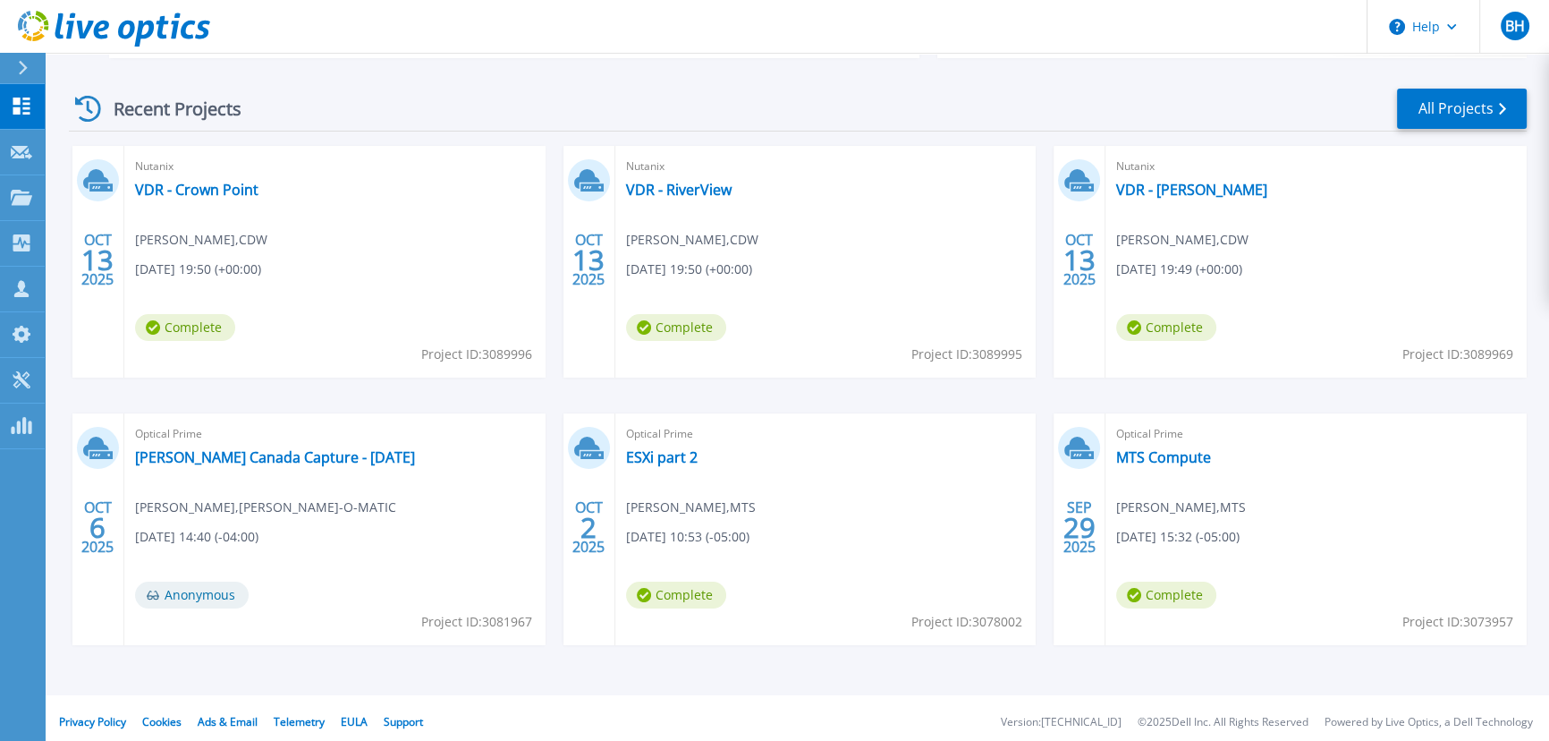
scroll to position [250, 0]
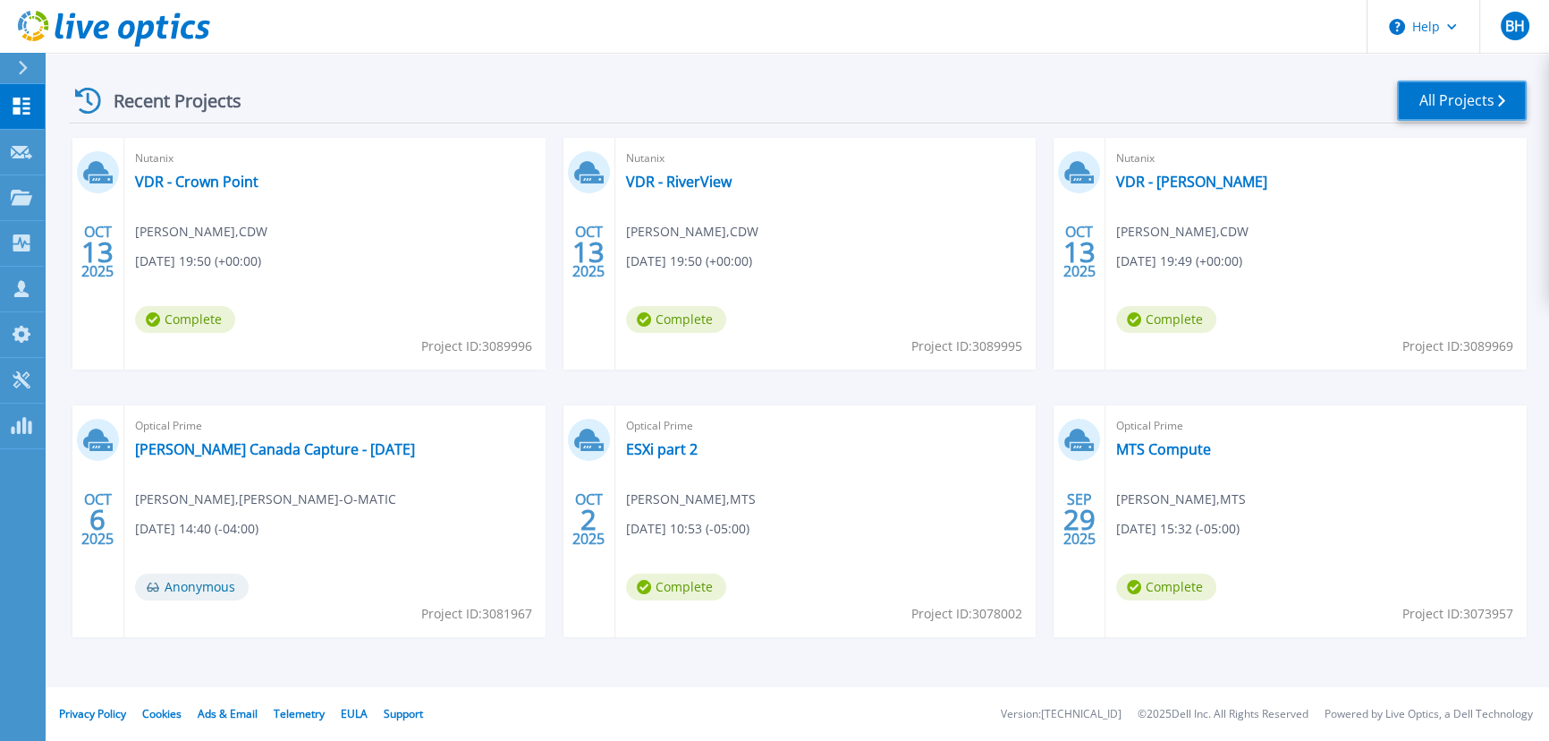
click at [1479, 109] on link "All Projects" at bounding box center [1462, 100] width 130 height 40
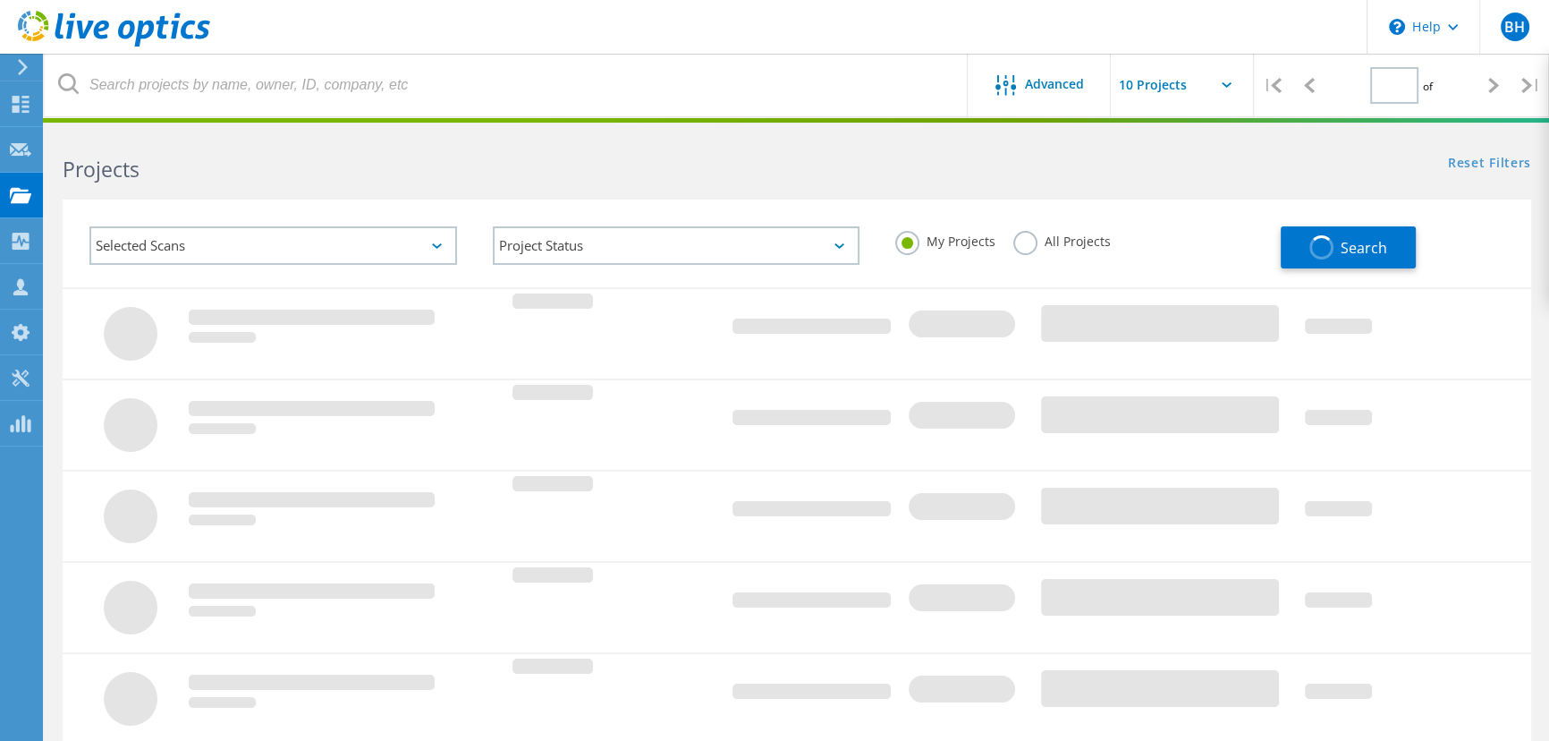
type input "1"
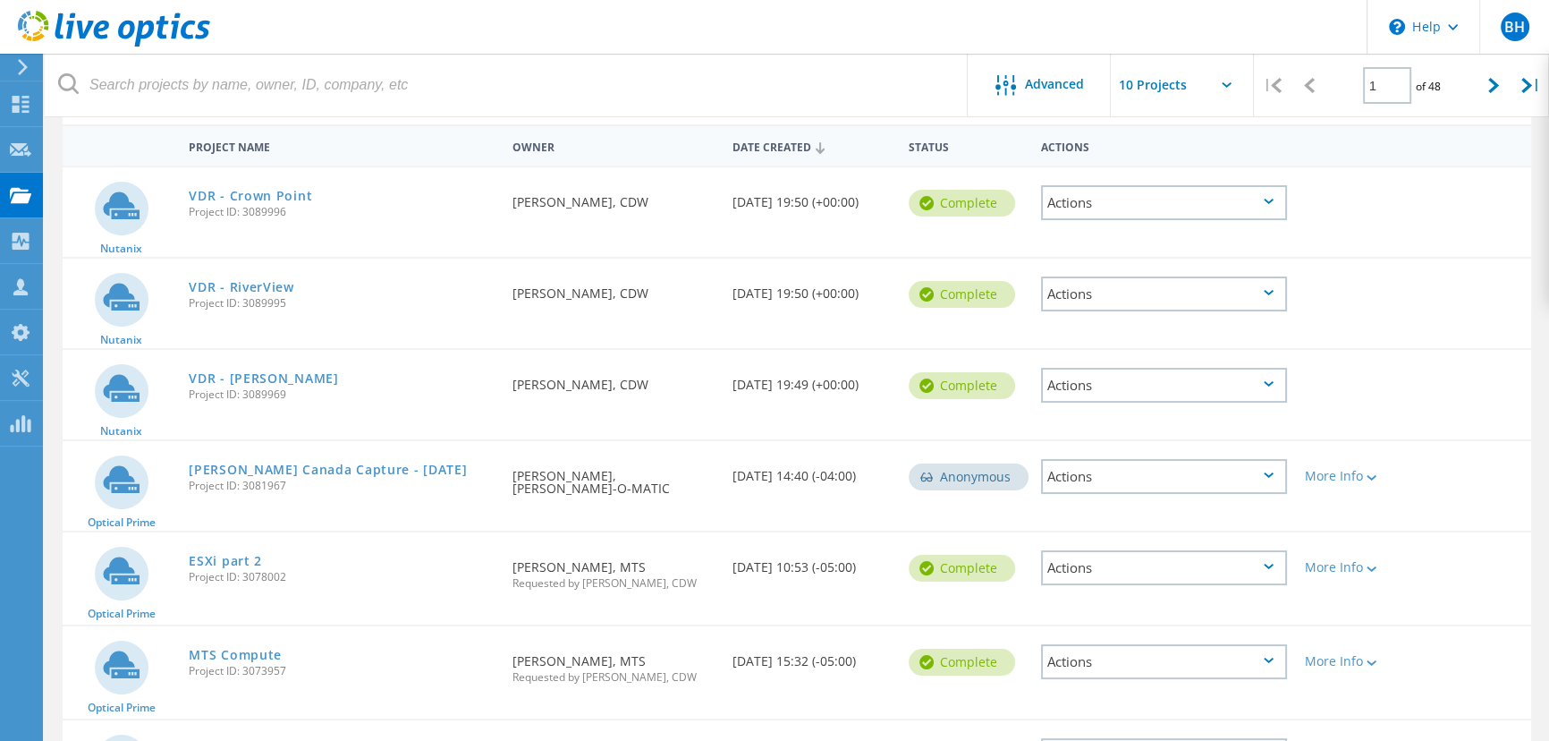
scroll to position [162, 0]
